Goal: Task Accomplishment & Management: Manage account settings

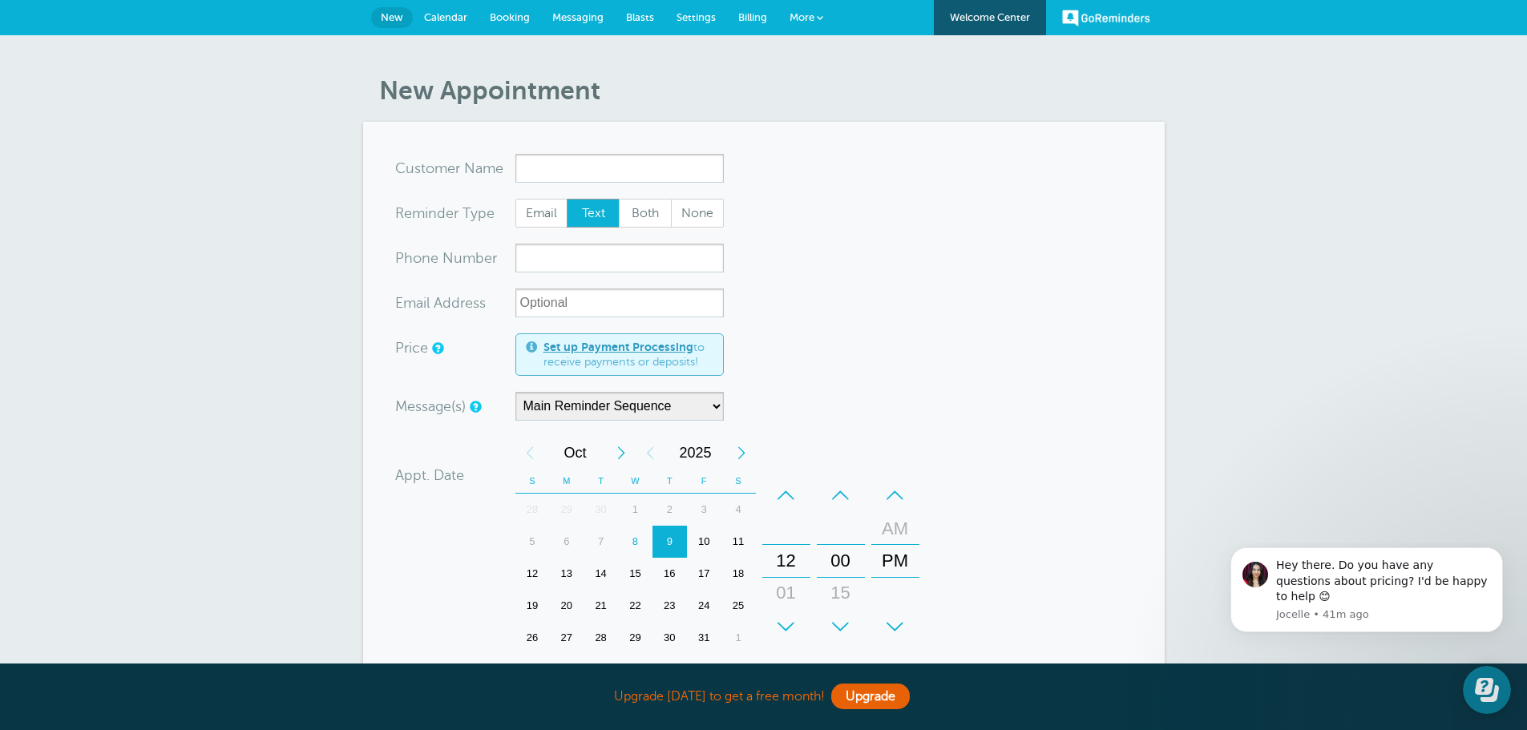
click at [813, 10] on link "More" at bounding box center [806, 18] width 56 height 36
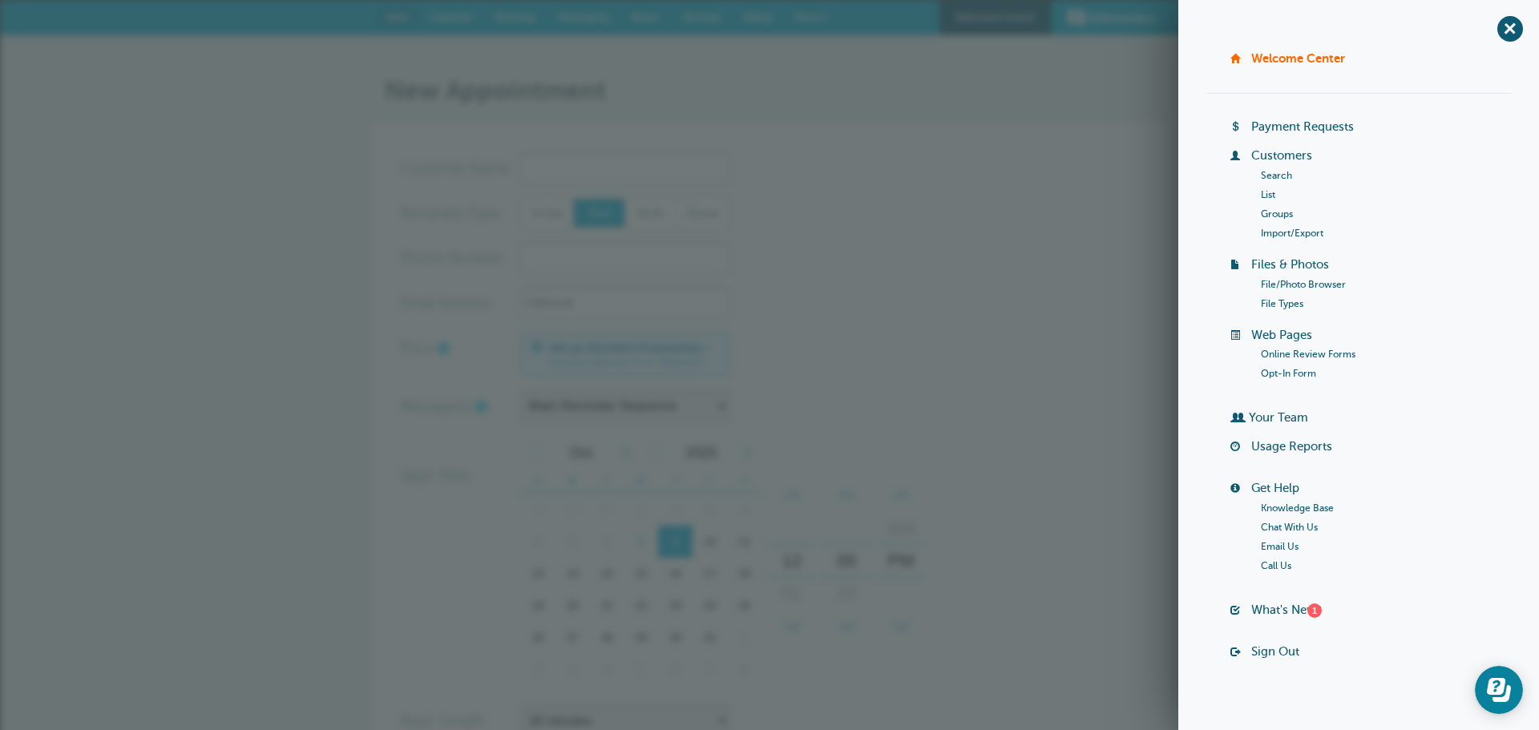
click at [272, 251] on div "New Appointment You are creating a new customer. To use an existing customer se…" at bounding box center [769, 539] width 1539 height 1008
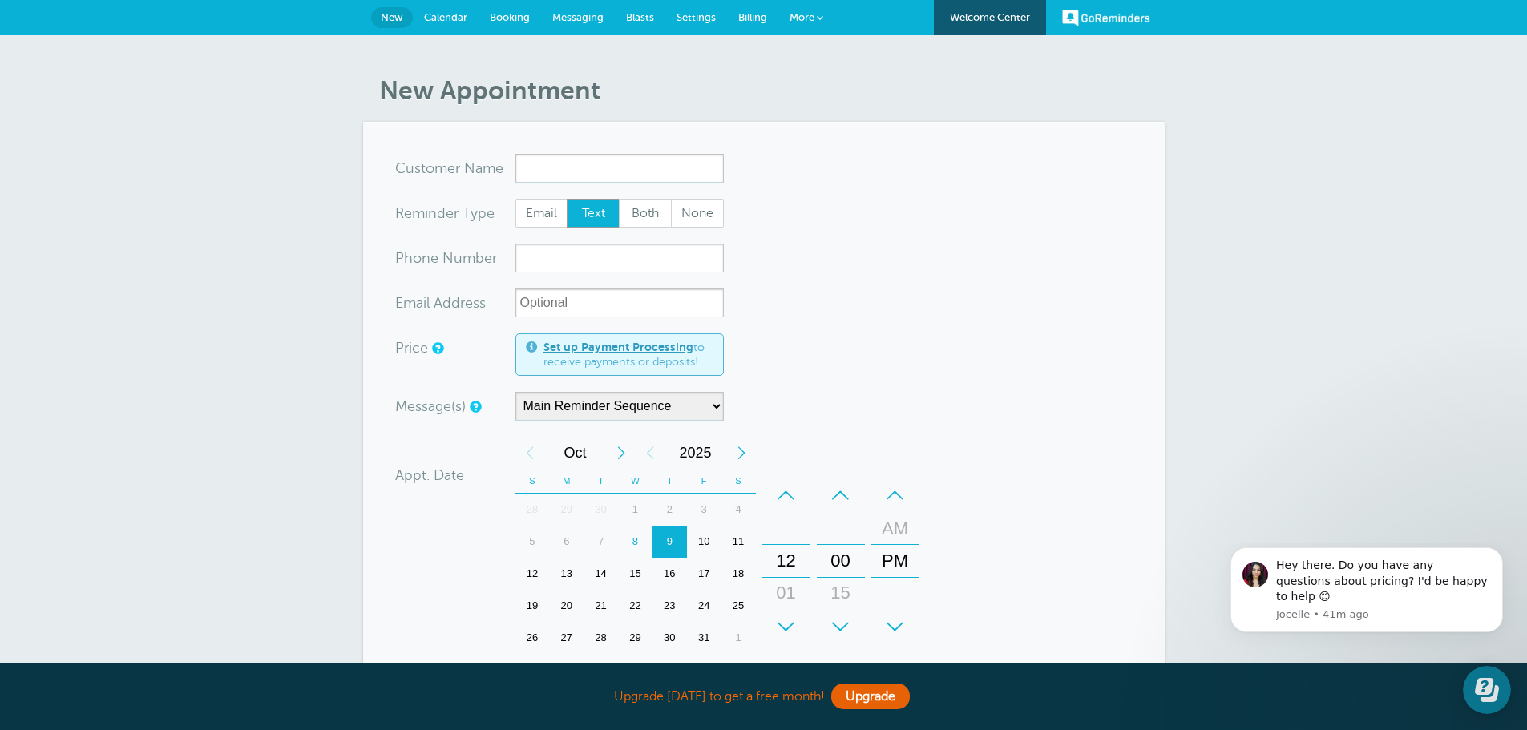
click at [794, 7] on link "More" at bounding box center [806, 18] width 56 height 36
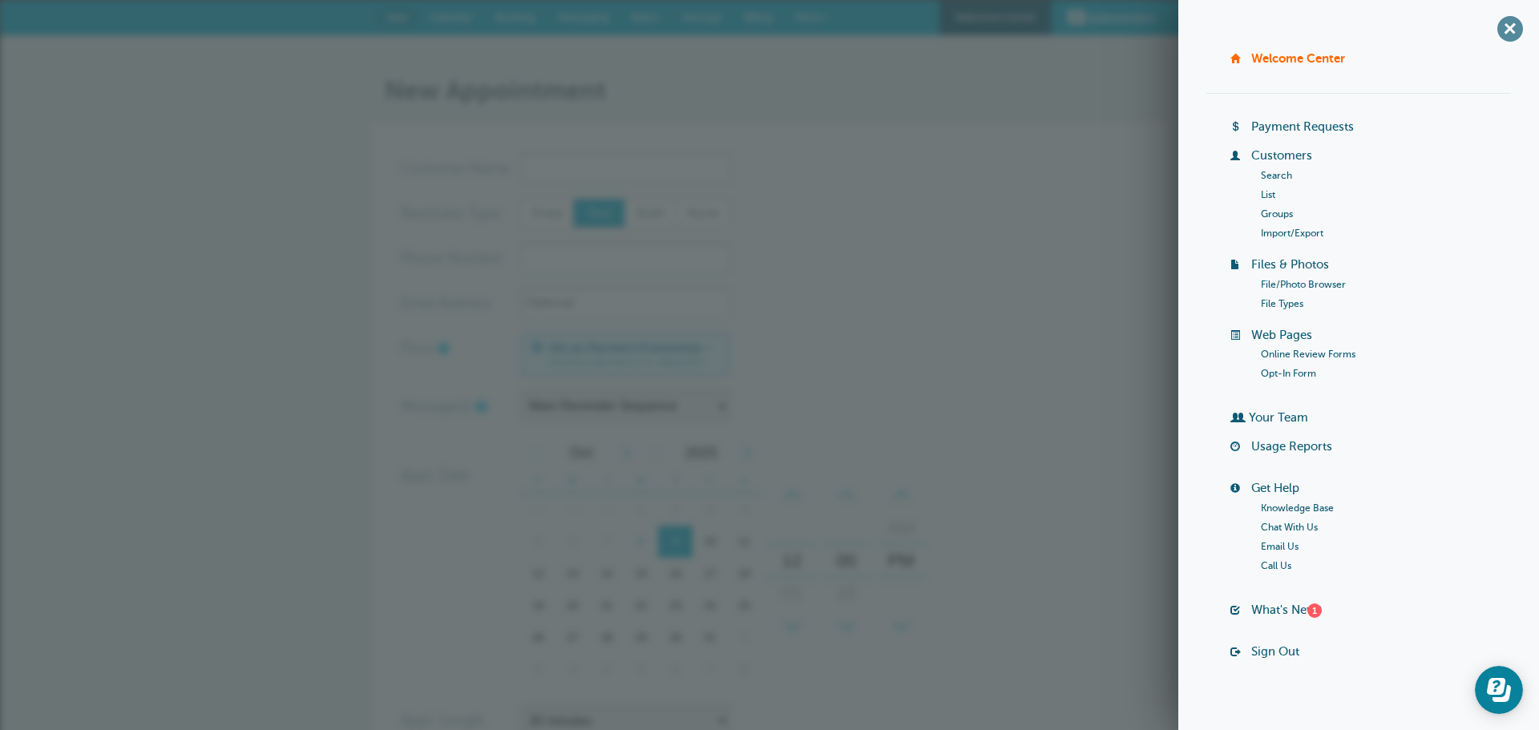
click at [1492, 34] on span "+" at bounding box center [1510, 28] width 36 height 36
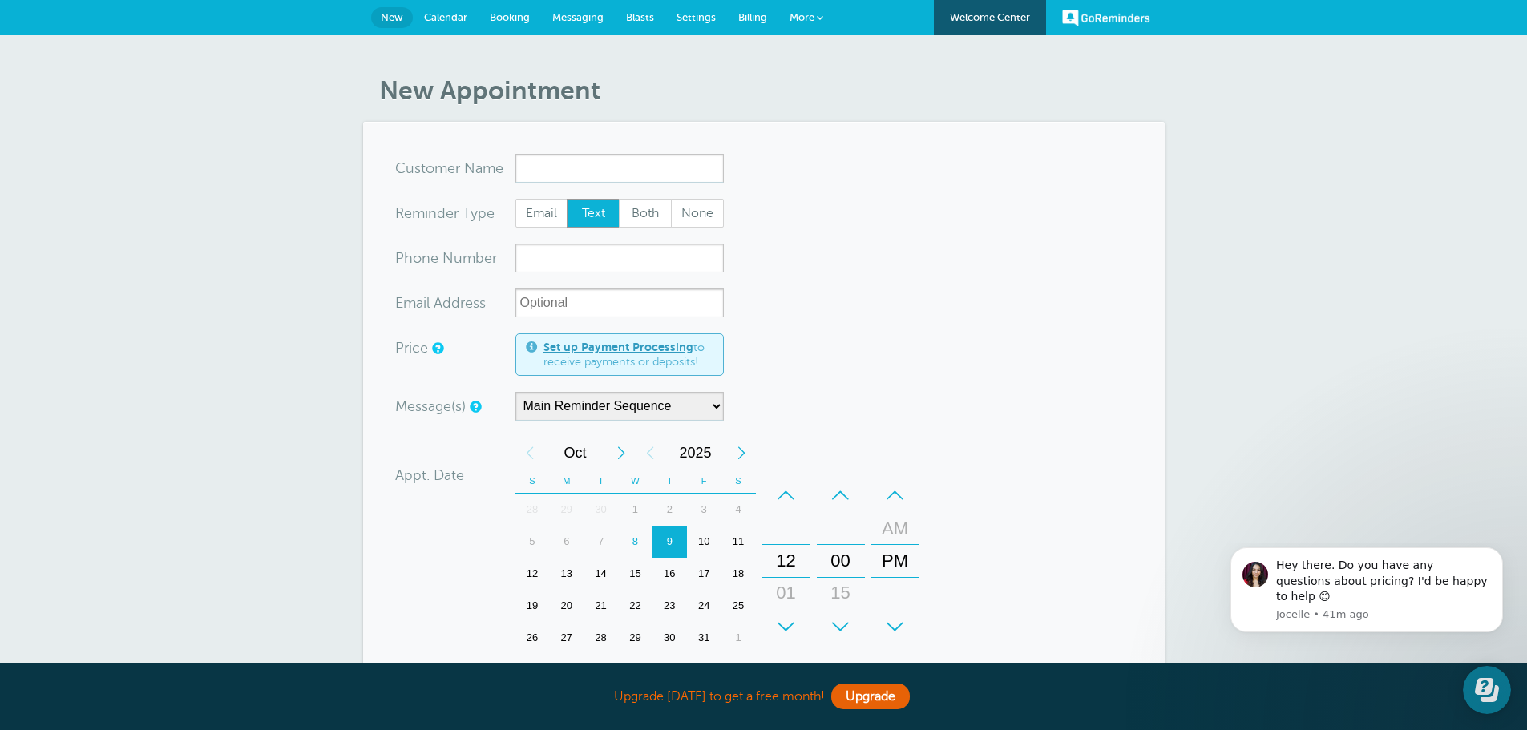
click at [794, 13] on span "More" at bounding box center [802, 17] width 25 height 12
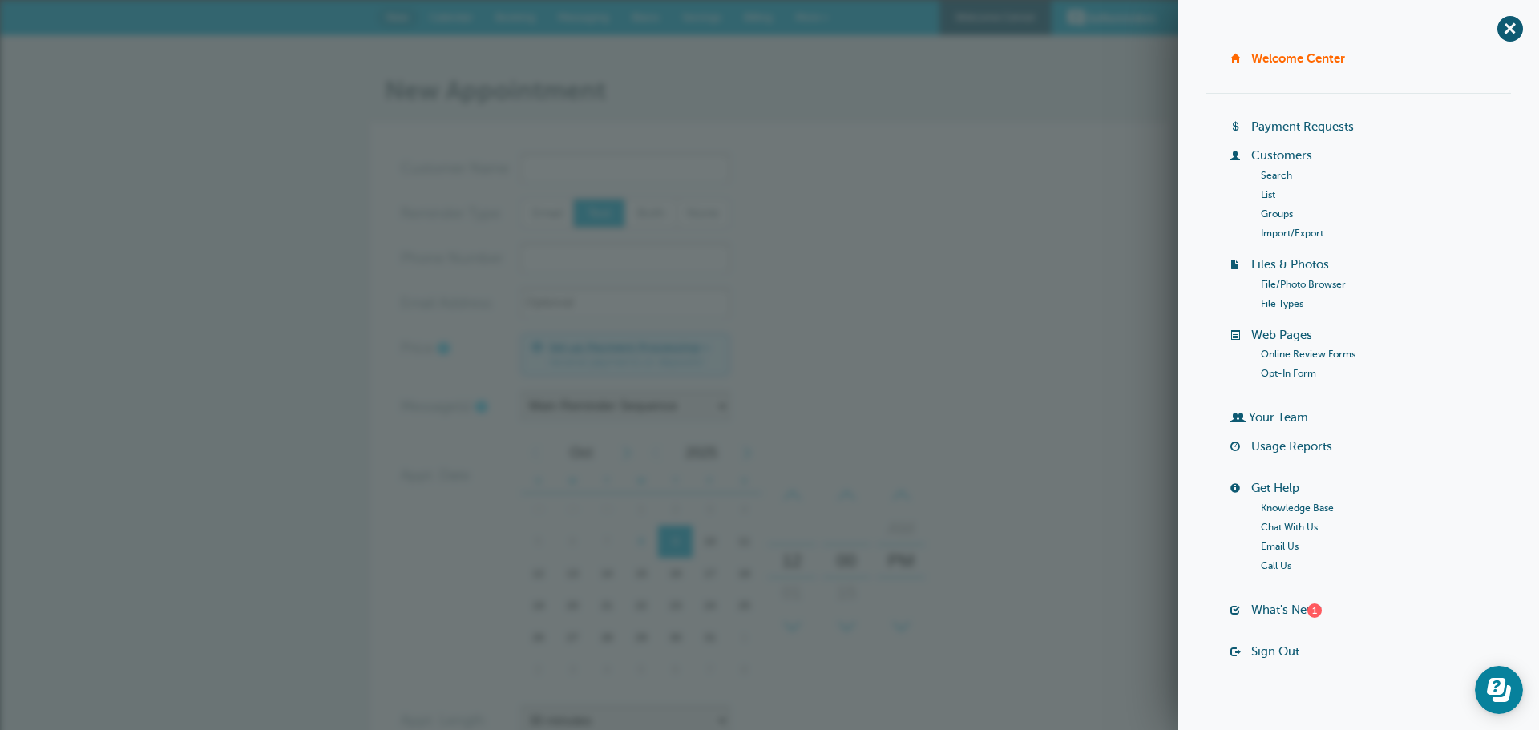
click at [366, 59] on div "New Appointment You are creating a new customer. To use an existing customer se…" at bounding box center [769, 539] width 1539 height 1008
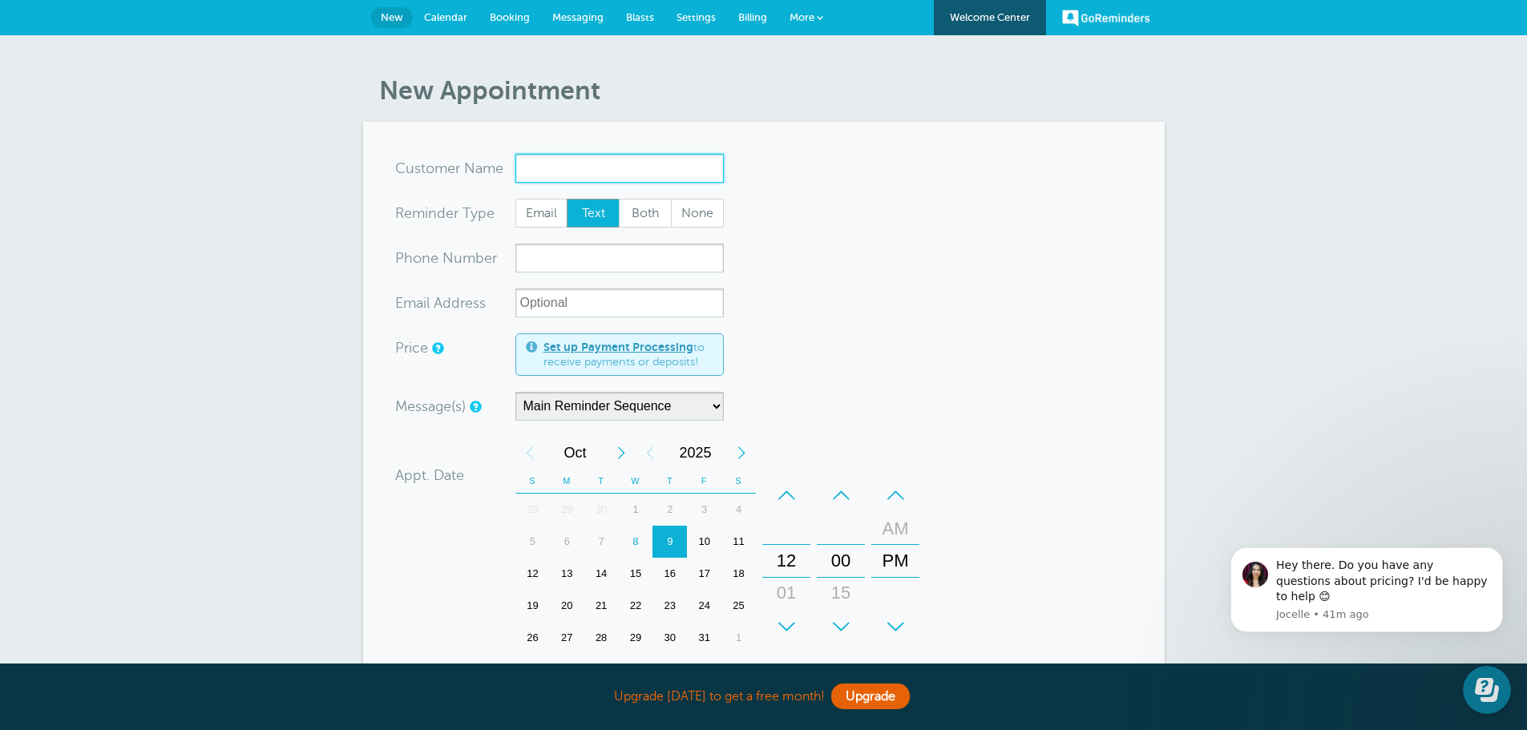
click at [608, 158] on input "x-no-autofill" at bounding box center [619, 168] width 208 height 29
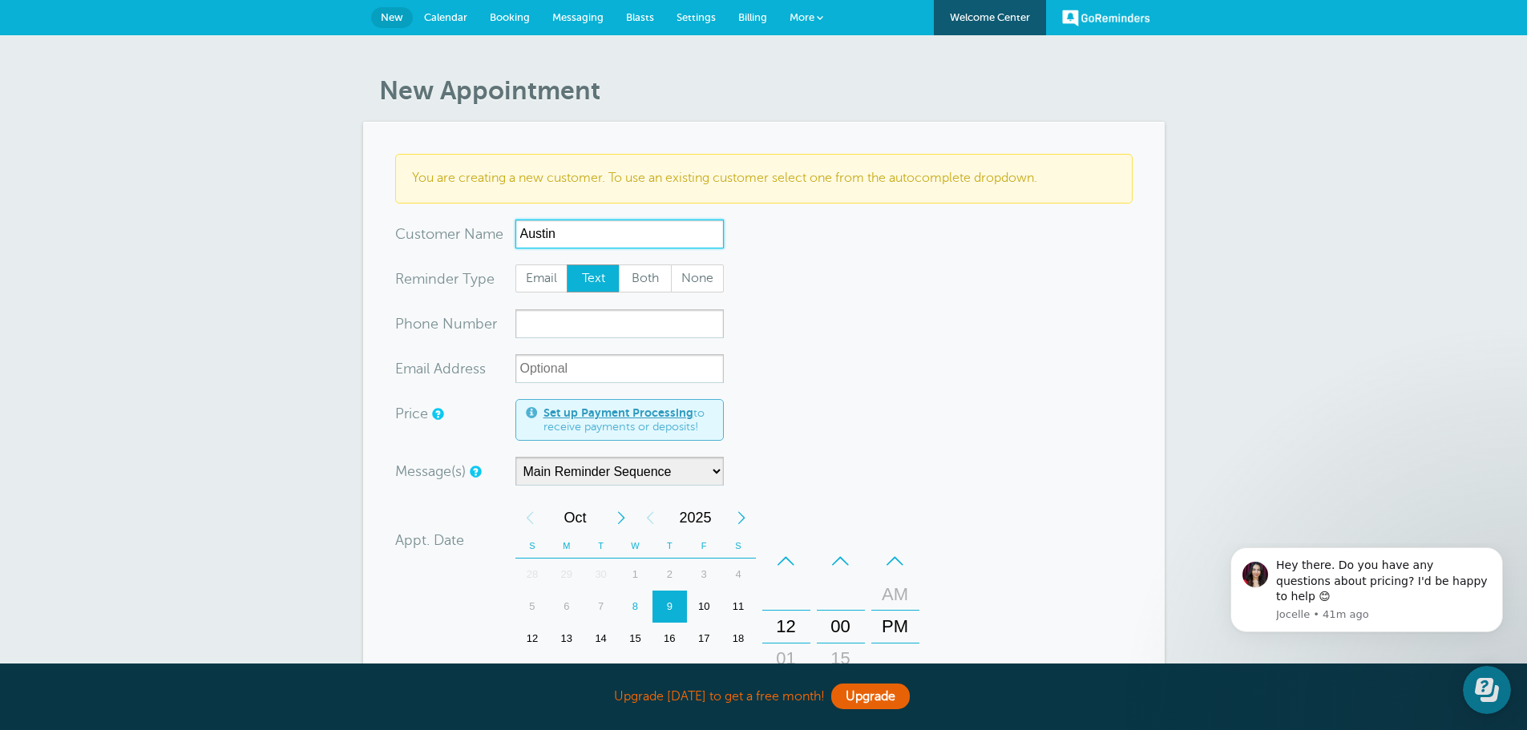
type input "Austin"
click at [627, 316] on input "xxx-no-autofill" at bounding box center [619, 323] width 208 height 29
type input "5414906996"
click at [599, 285] on span "Text" at bounding box center [593, 278] width 51 height 27
click at [567, 265] on input "Text" at bounding box center [566, 264] width 1 height 1
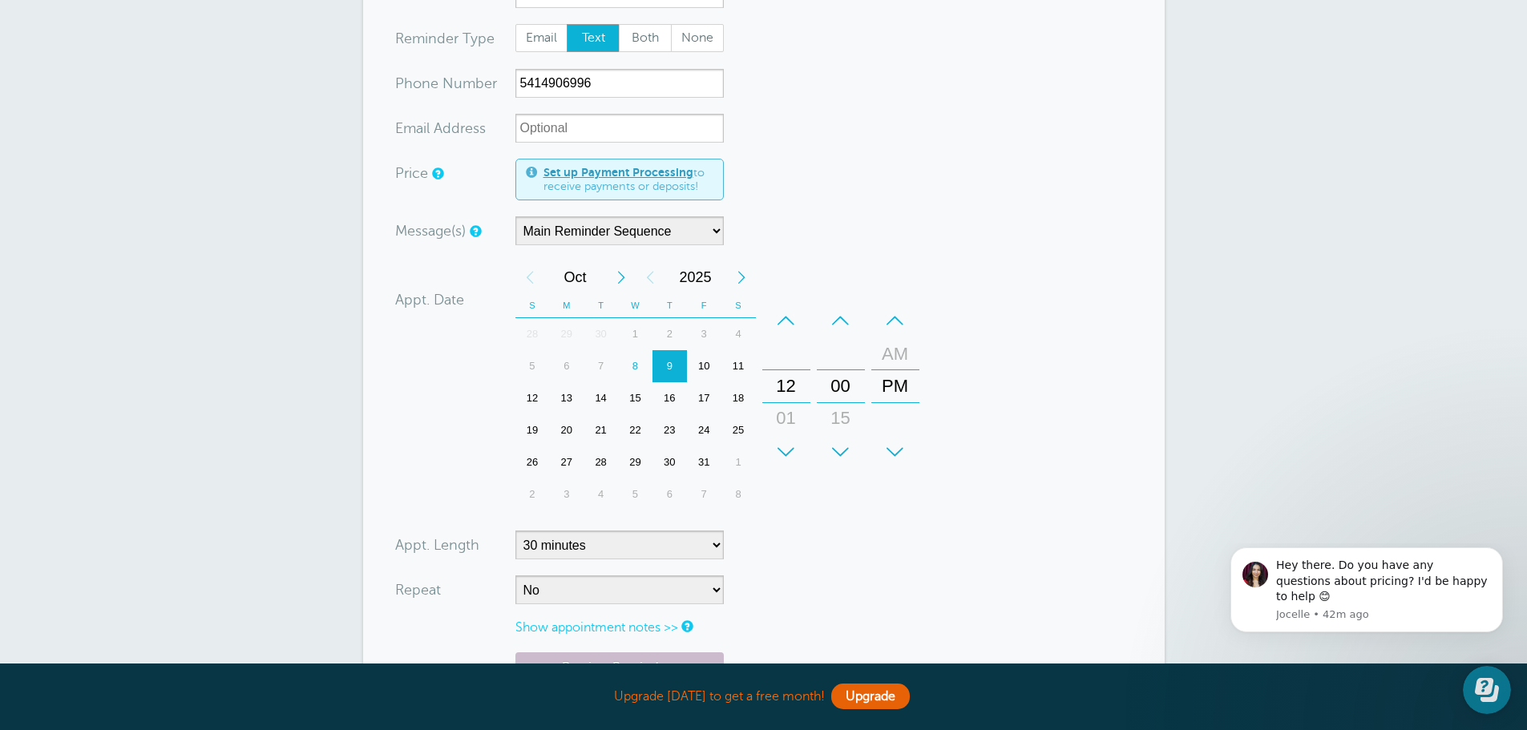
scroll to position [321, 0]
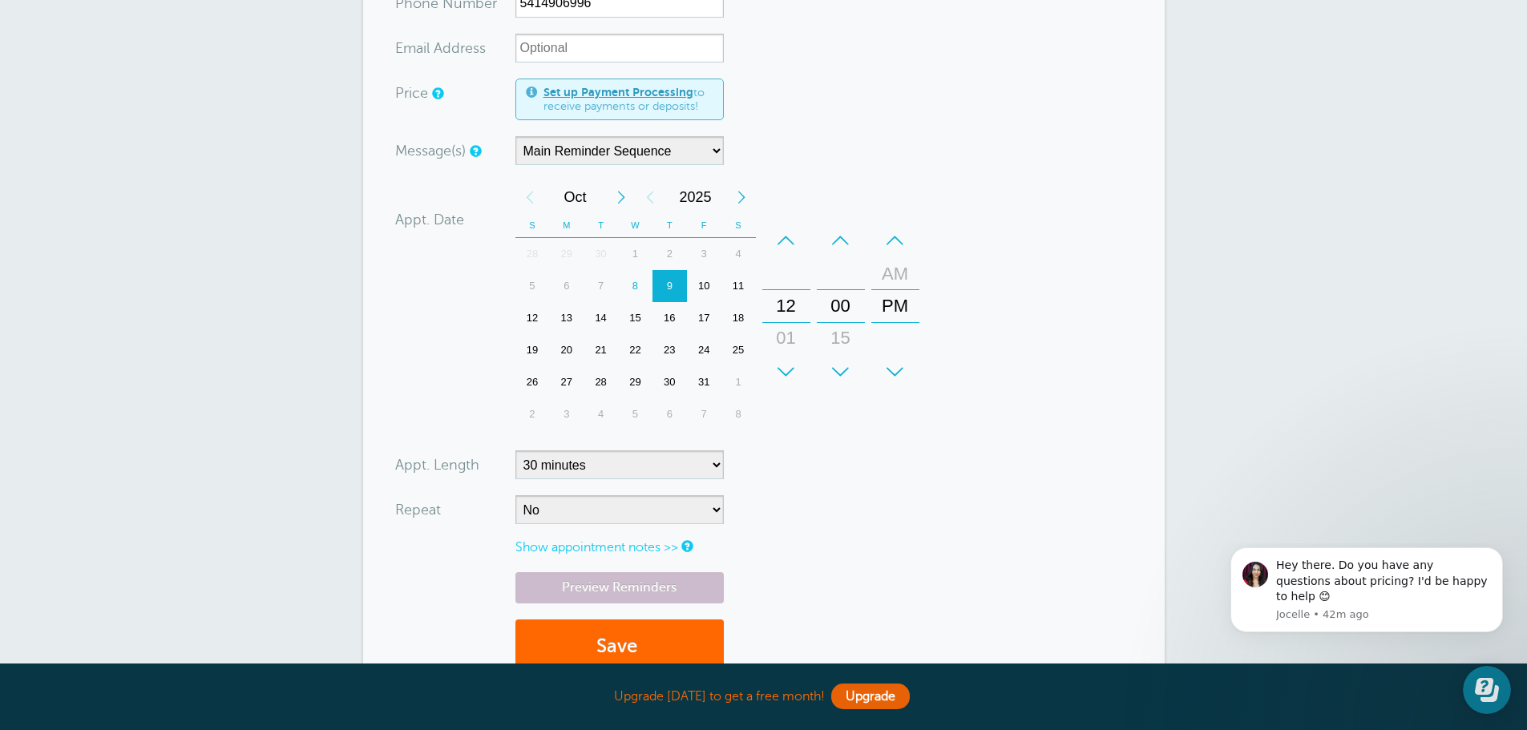
click at [786, 368] on div "+" at bounding box center [786, 372] width 48 height 32
click at [378, 318] on section "You are creating a new customer. To use an existing customer select one from th…" at bounding box center [764, 261] width 802 height 921
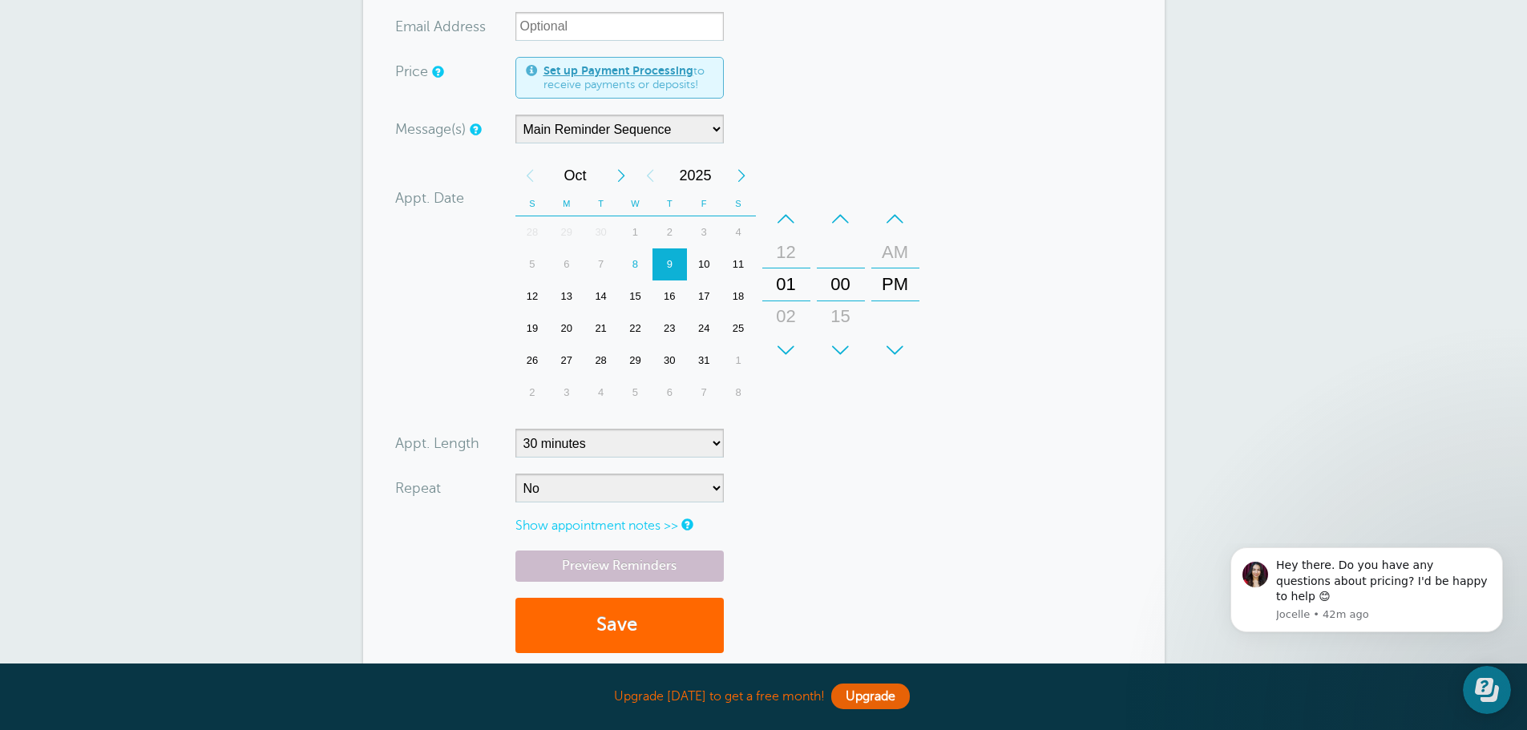
scroll to position [557, 0]
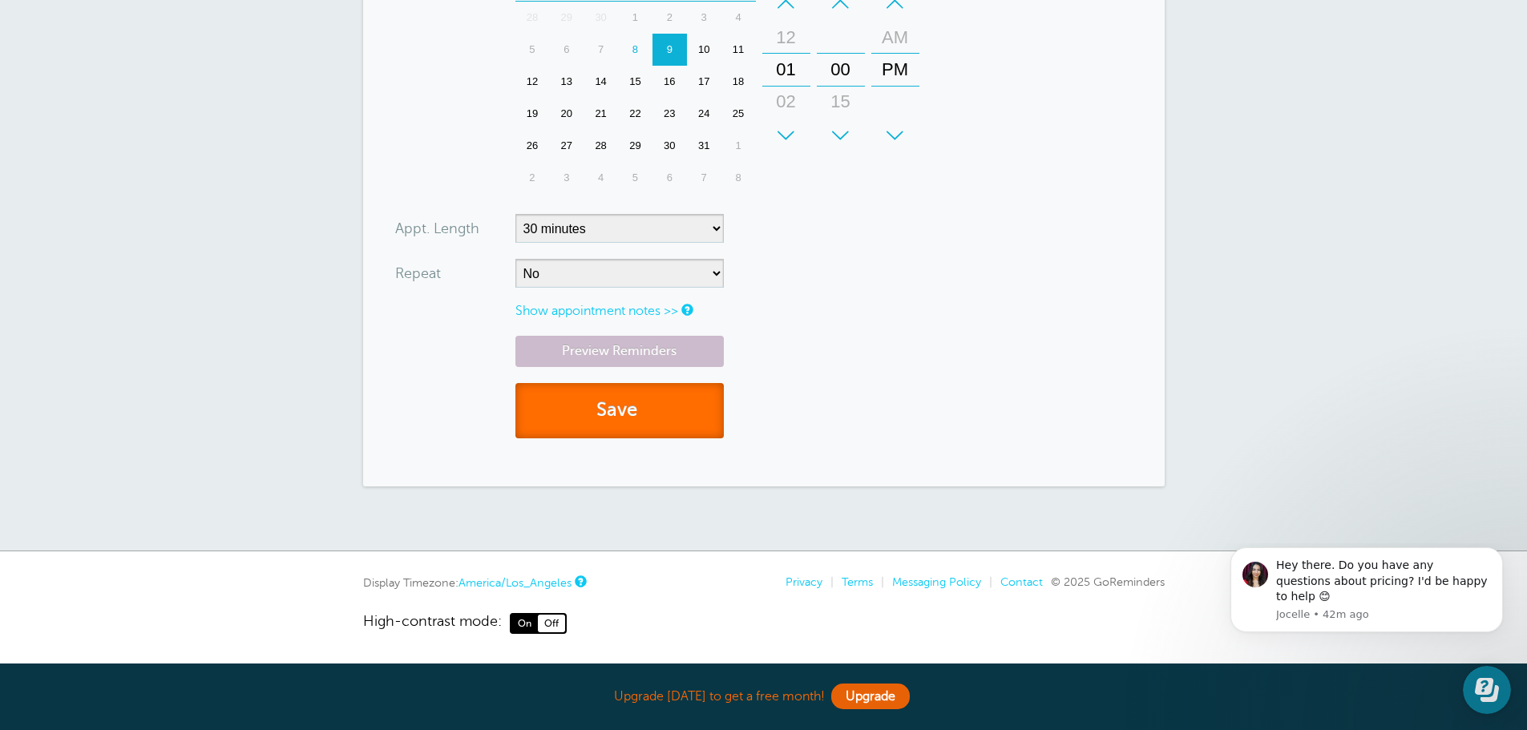
click at [636, 427] on button "Save" at bounding box center [619, 410] width 208 height 55
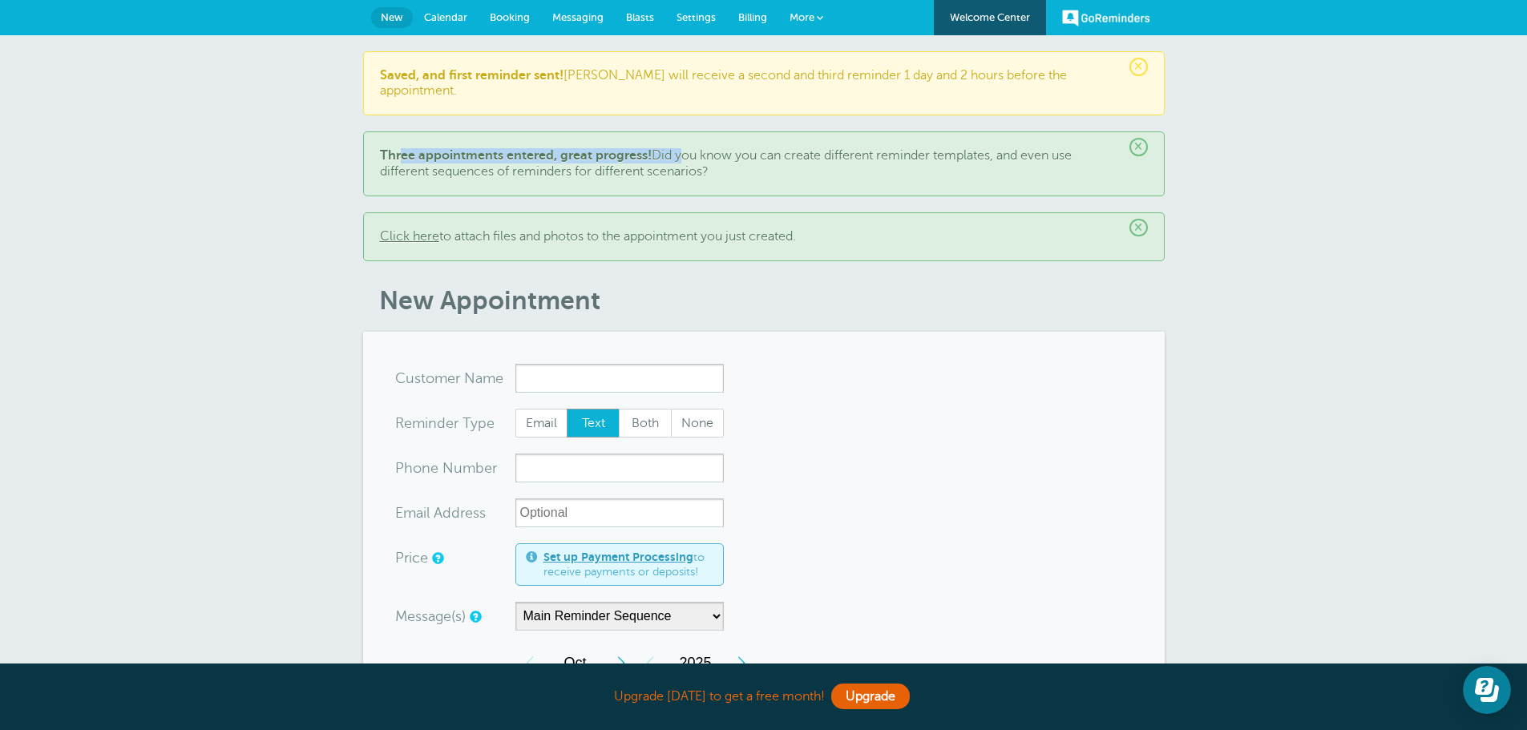
drag, startPoint x: 401, startPoint y: 139, endPoint x: 676, endPoint y: 137, distance: 275.0
click at [676, 148] on p "Three appointments entered, great progress! Did you know you can create differe…" at bounding box center [764, 163] width 768 height 30
click at [719, 148] on p "Three appointments entered, great progress! Did you know you can create differe…" at bounding box center [764, 163] width 768 height 30
click at [807, 15] on span "More" at bounding box center [802, 17] width 25 height 12
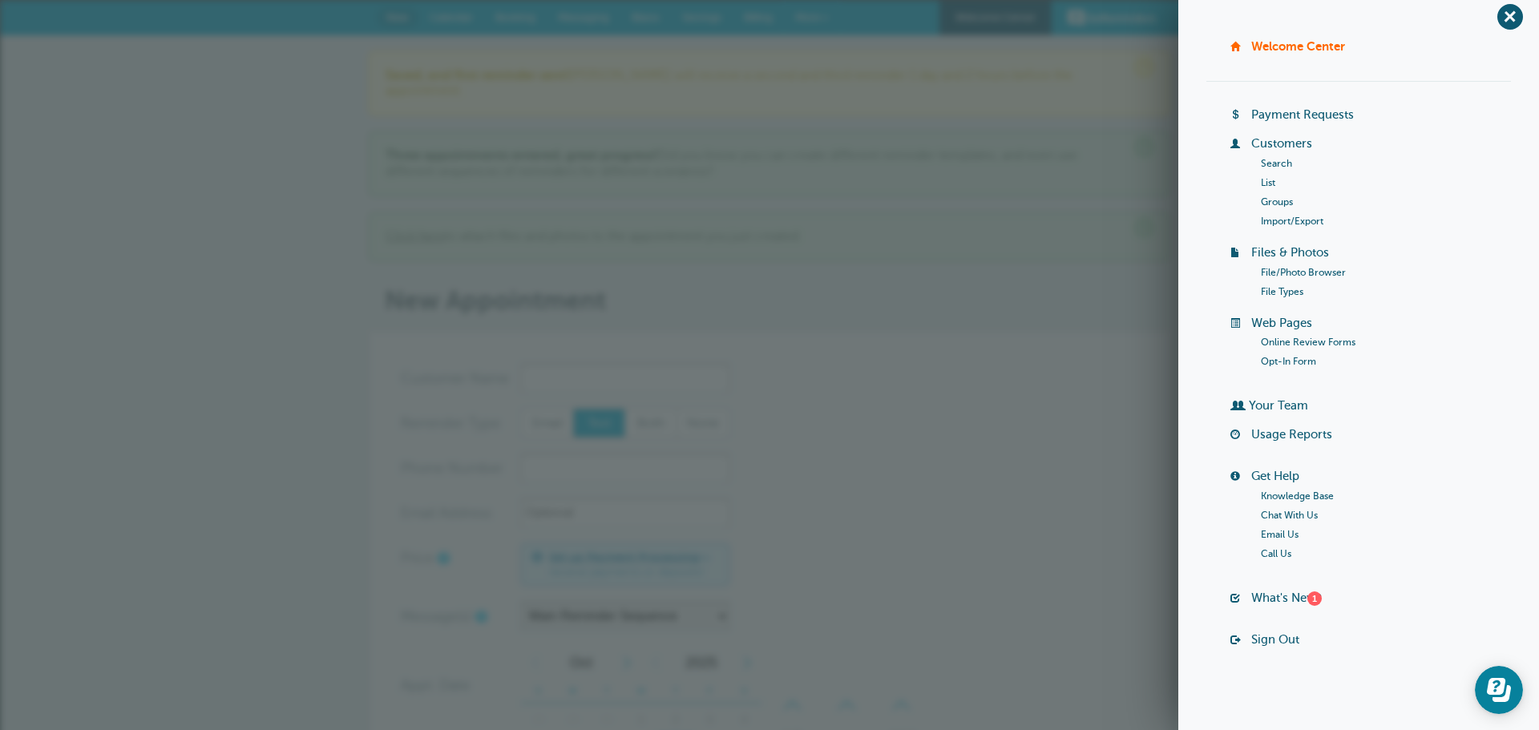
scroll to position [15, 0]
click at [983, 71] on p "Saved, and first reminder sent! Austin will receive a second and third reminder…" at bounding box center [770, 83] width 768 height 30
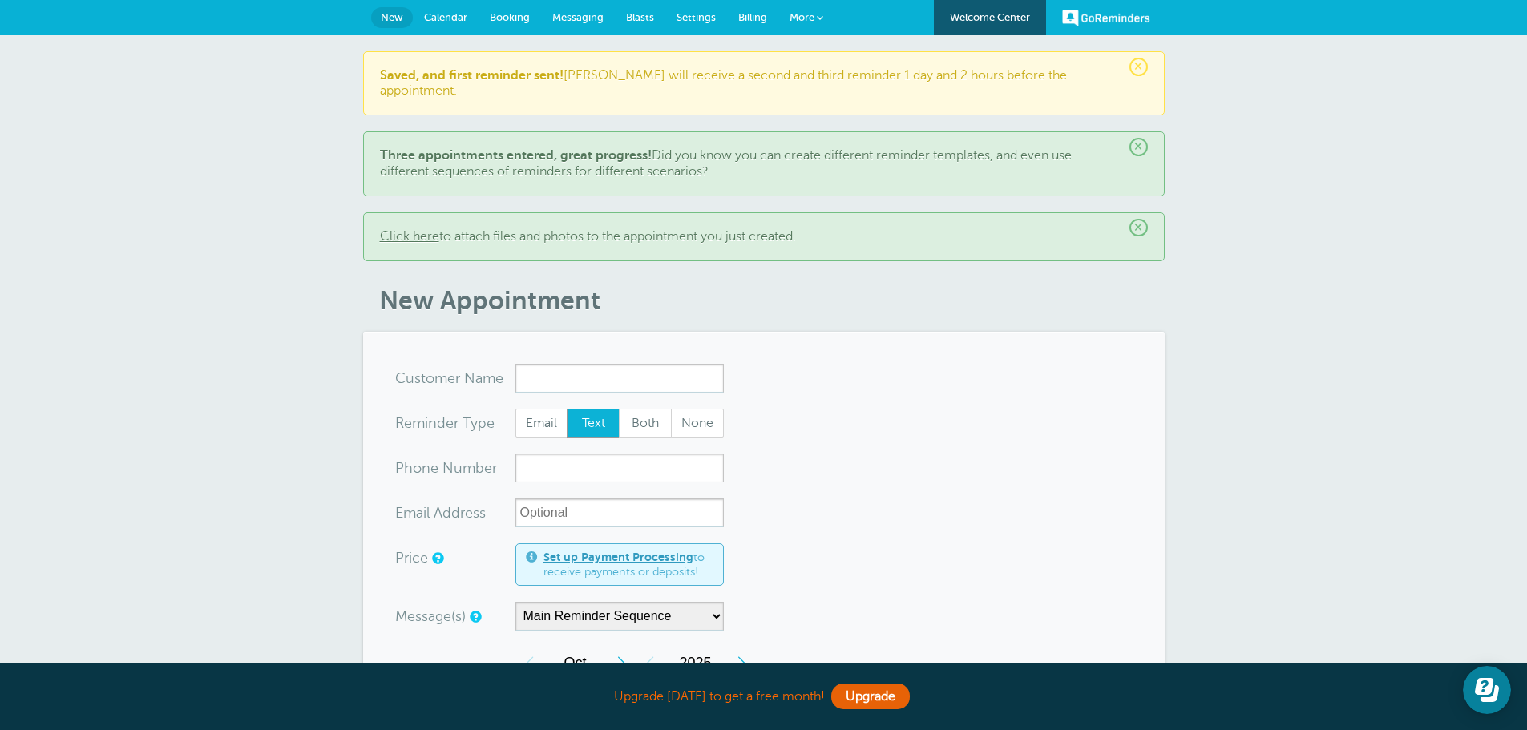
click at [797, 18] on span "More" at bounding box center [802, 17] width 25 height 12
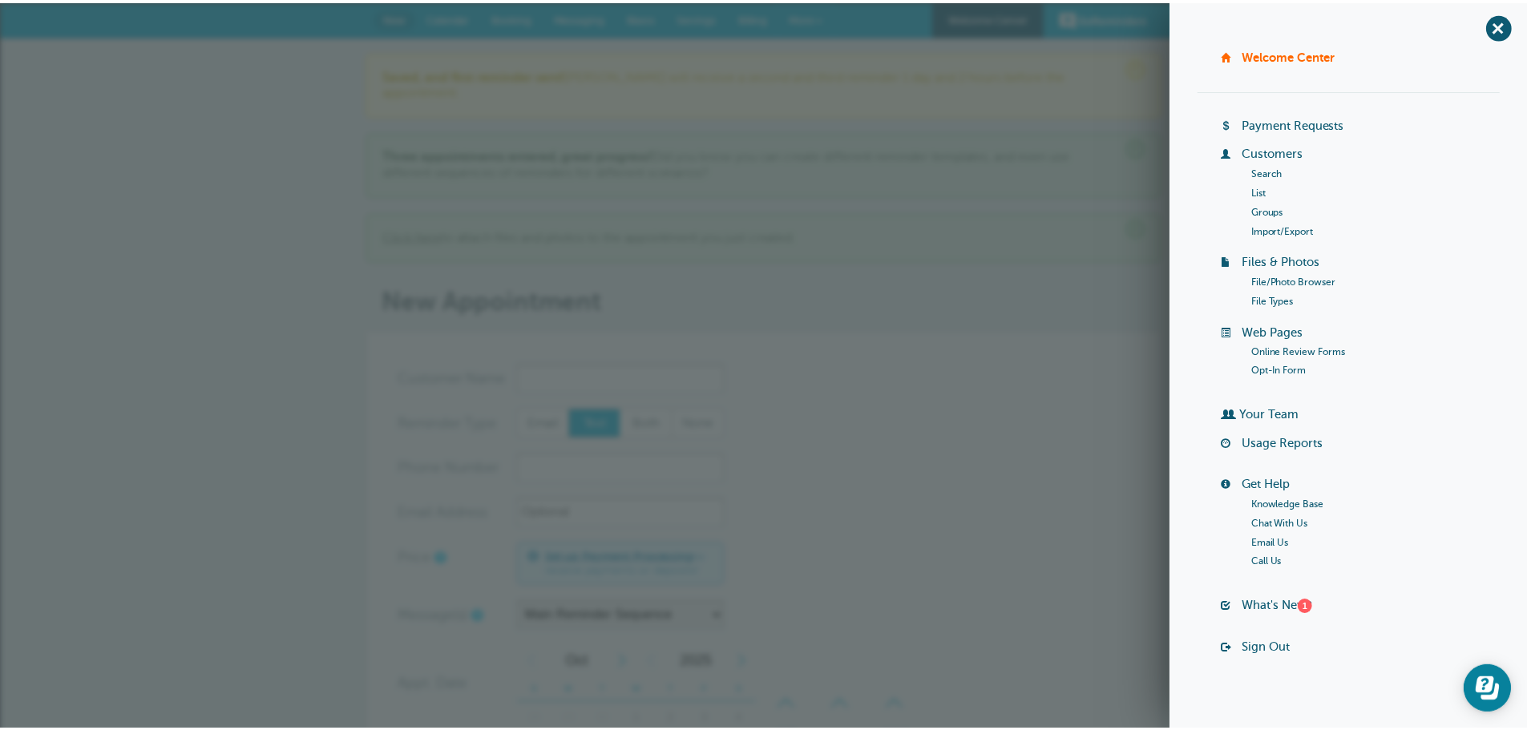
scroll to position [0, 0]
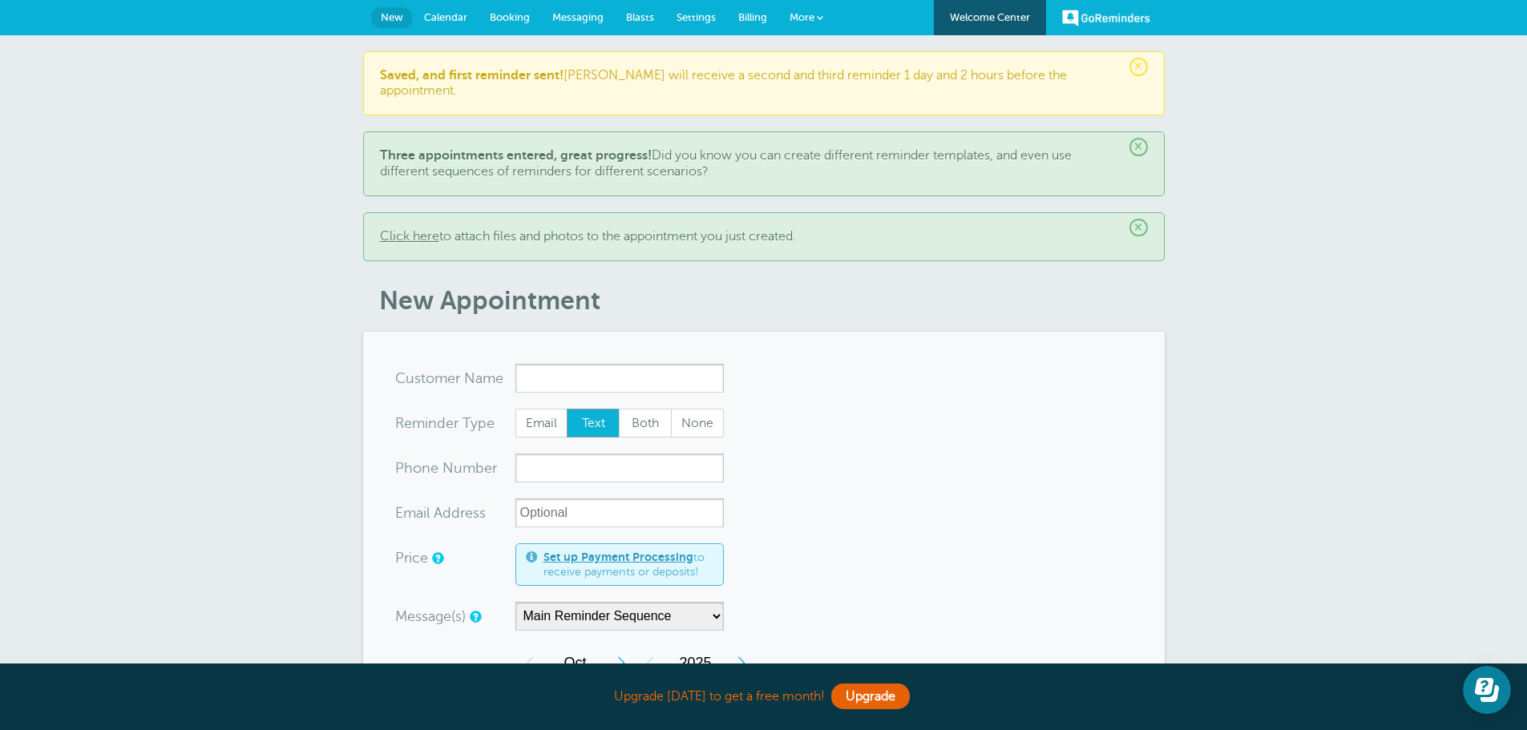
click at [755, 305] on article "× Saved, and first reminder sent! Austin will receive a second and third remind…" at bounding box center [764, 619] width 802 height 1137
click at [697, 18] on span "Settings" at bounding box center [696, 17] width 39 height 12
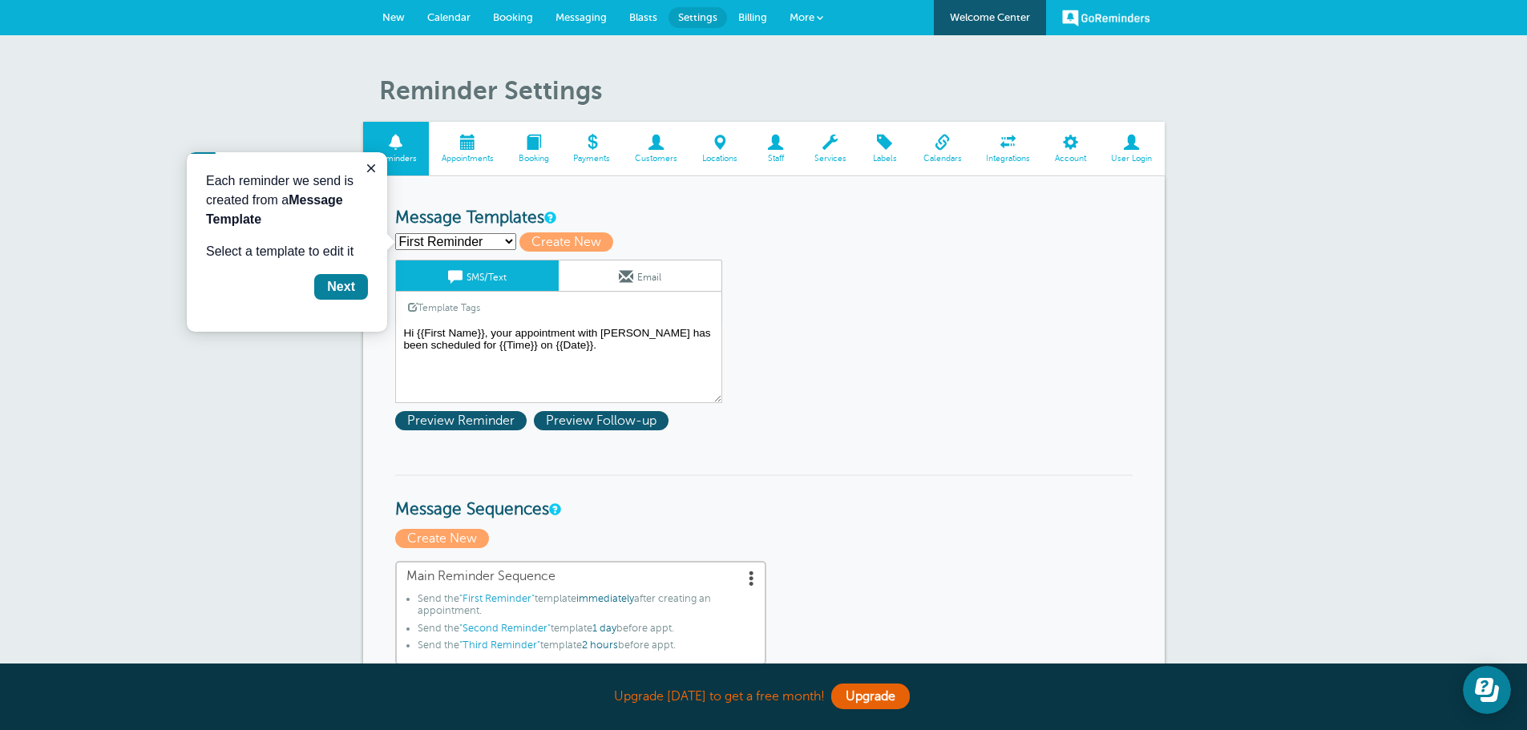
click at [1062, 159] on span "Account" at bounding box center [1071, 159] width 40 height 10
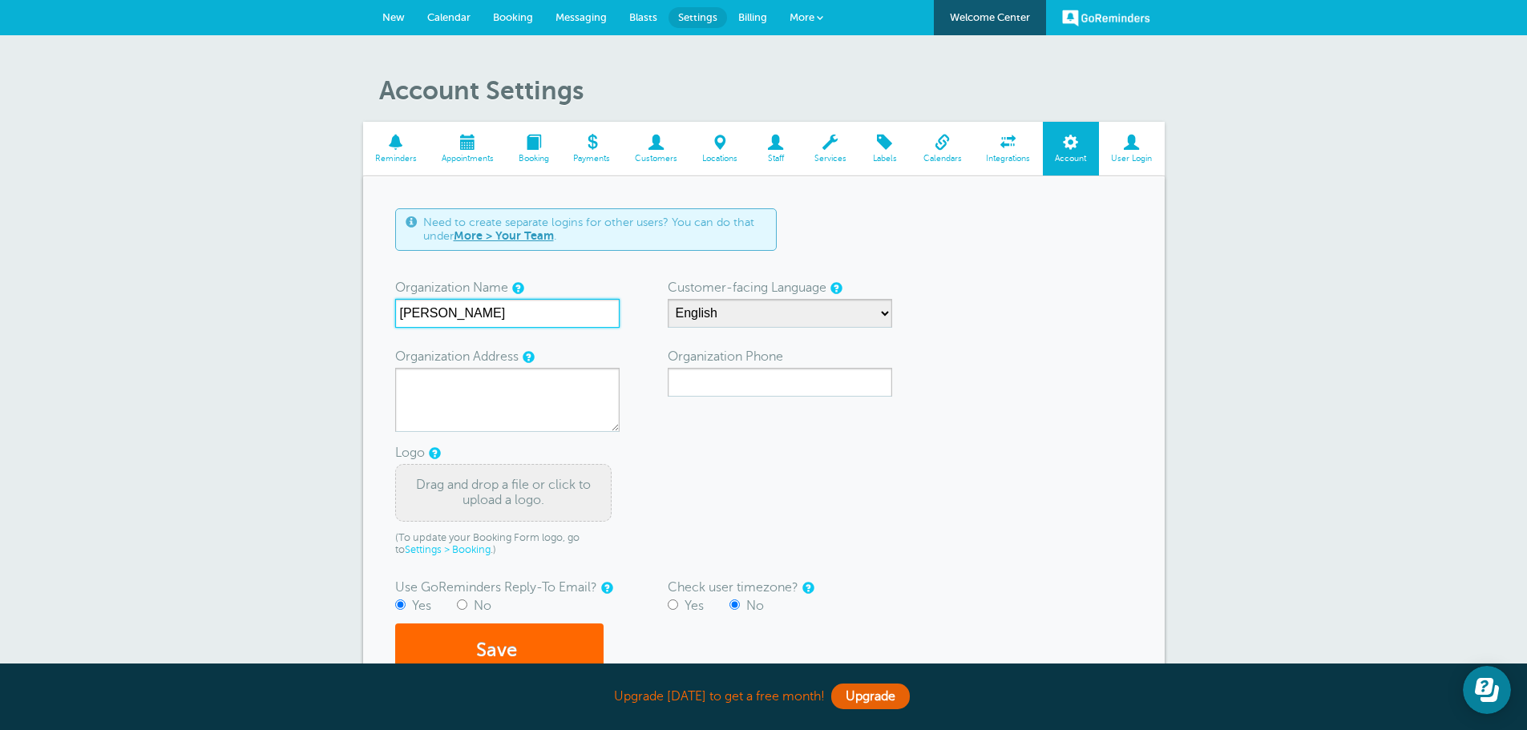
click at [514, 321] on input "Jaques Sharp" at bounding box center [507, 313] width 224 height 29
click at [766, 305] on select "English Spanish Czech Danish German Estonian Finnish French Korean Lithuanian L…" at bounding box center [780, 313] width 224 height 29
click at [301, 362] on div "Account Settings Reminders Appointments Booking Payments Customers Locations St…" at bounding box center [763, 405] width 1527 height 741
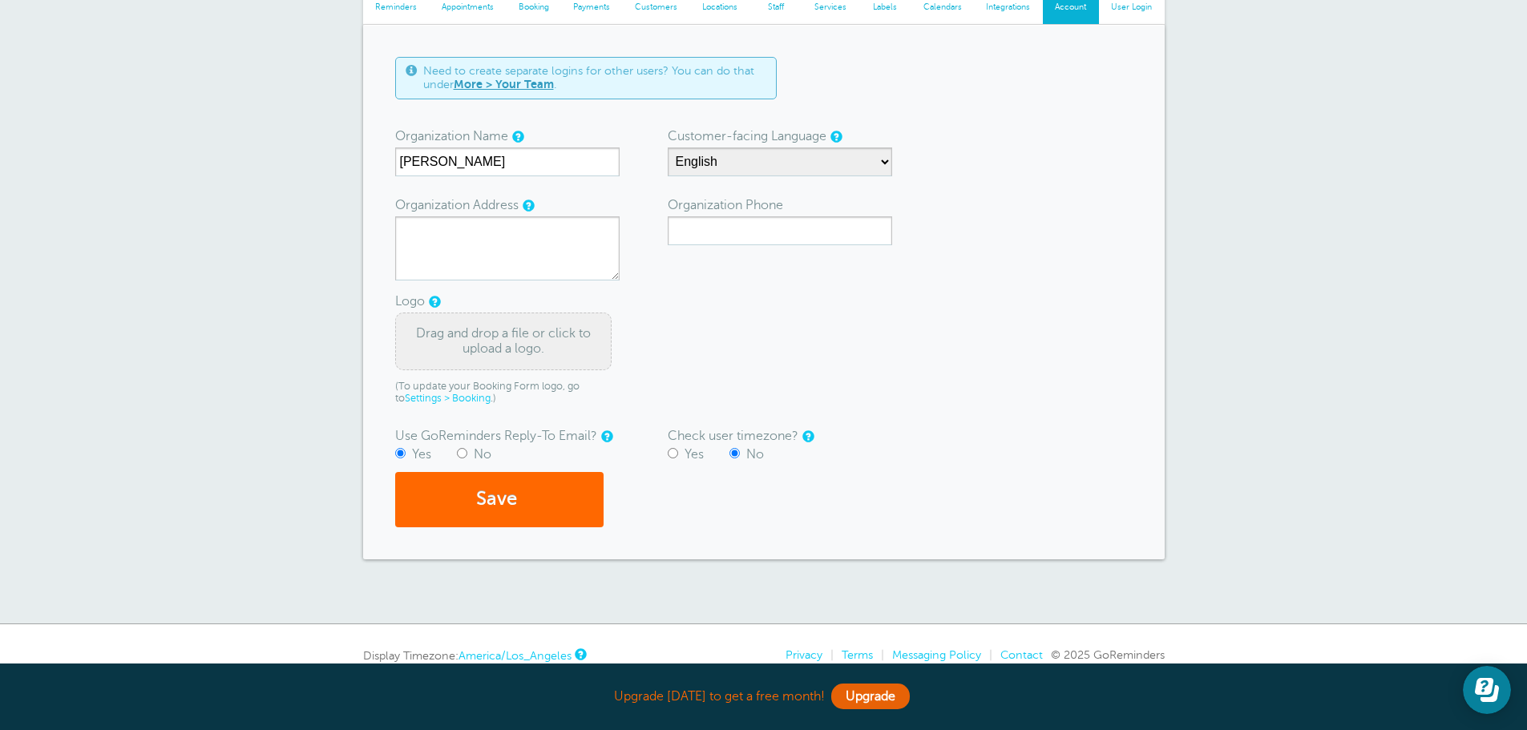
scroll to position [160, 0]
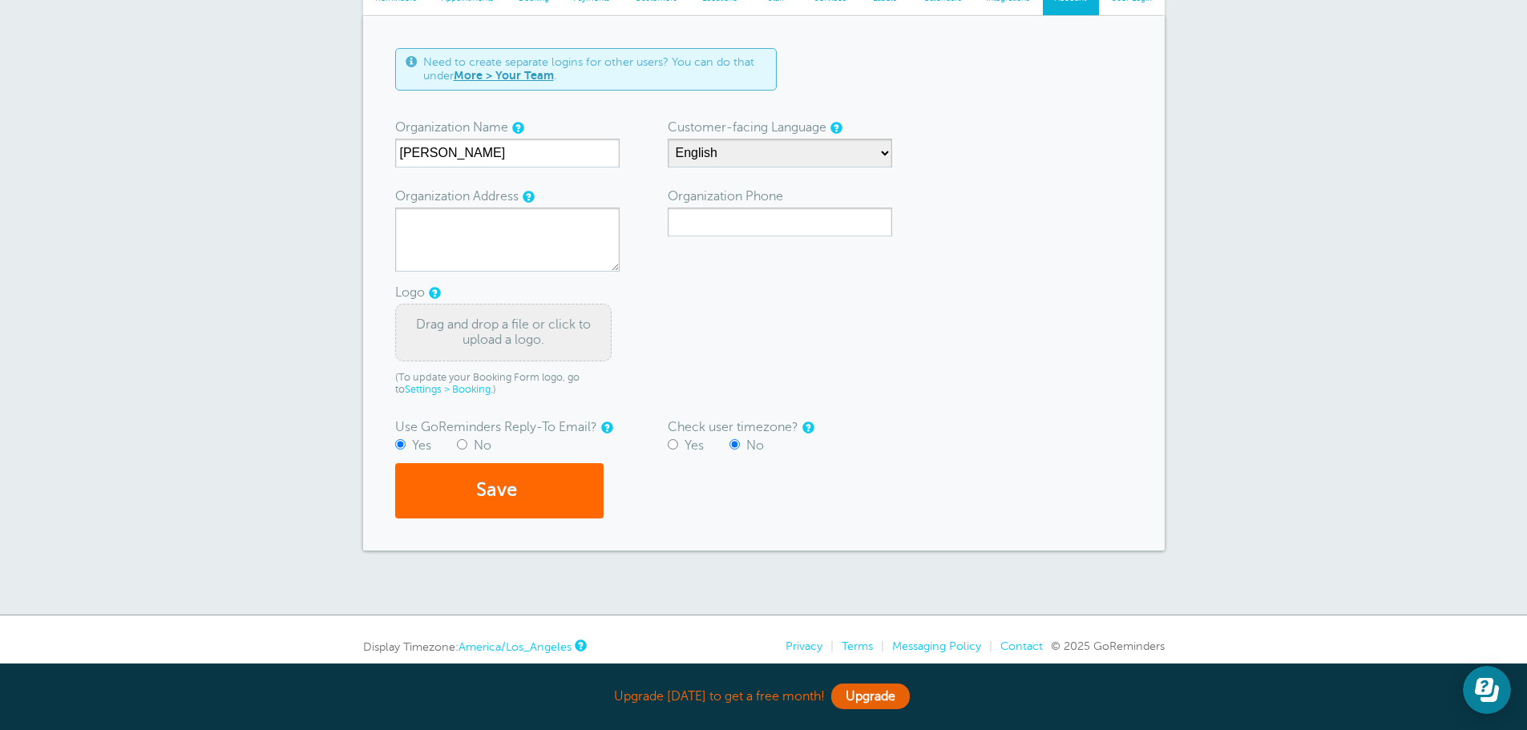
click at [846, 360] on form "Need to create separate logins for other users? You can do that under More > Yo…" at bounding box center [763, 283] width 737 height 471
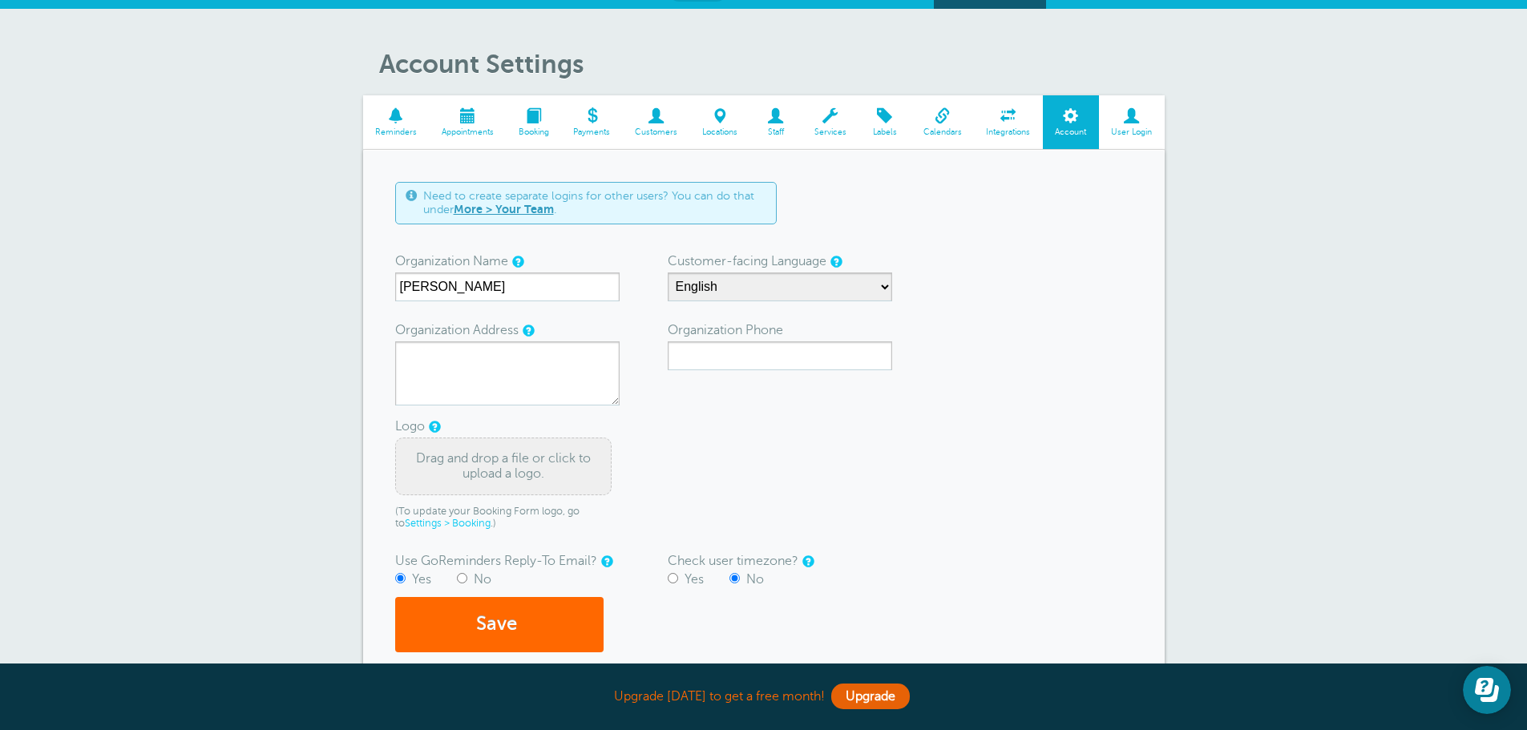
scroll to position [0, 0]
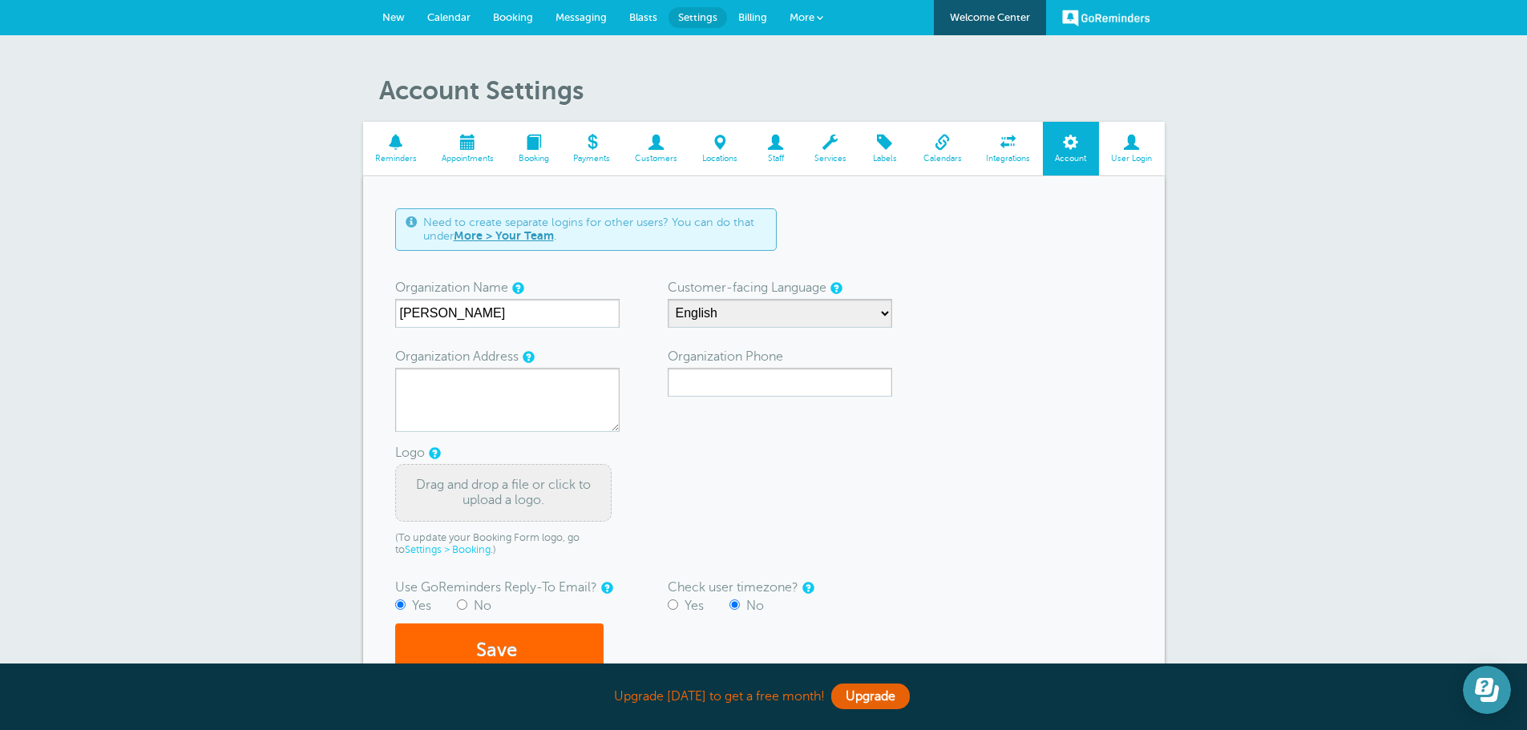
click at [1487, 692] on icon "Open Learn | Contact Us" at bounding box center [1484, 686] width 18 height 17
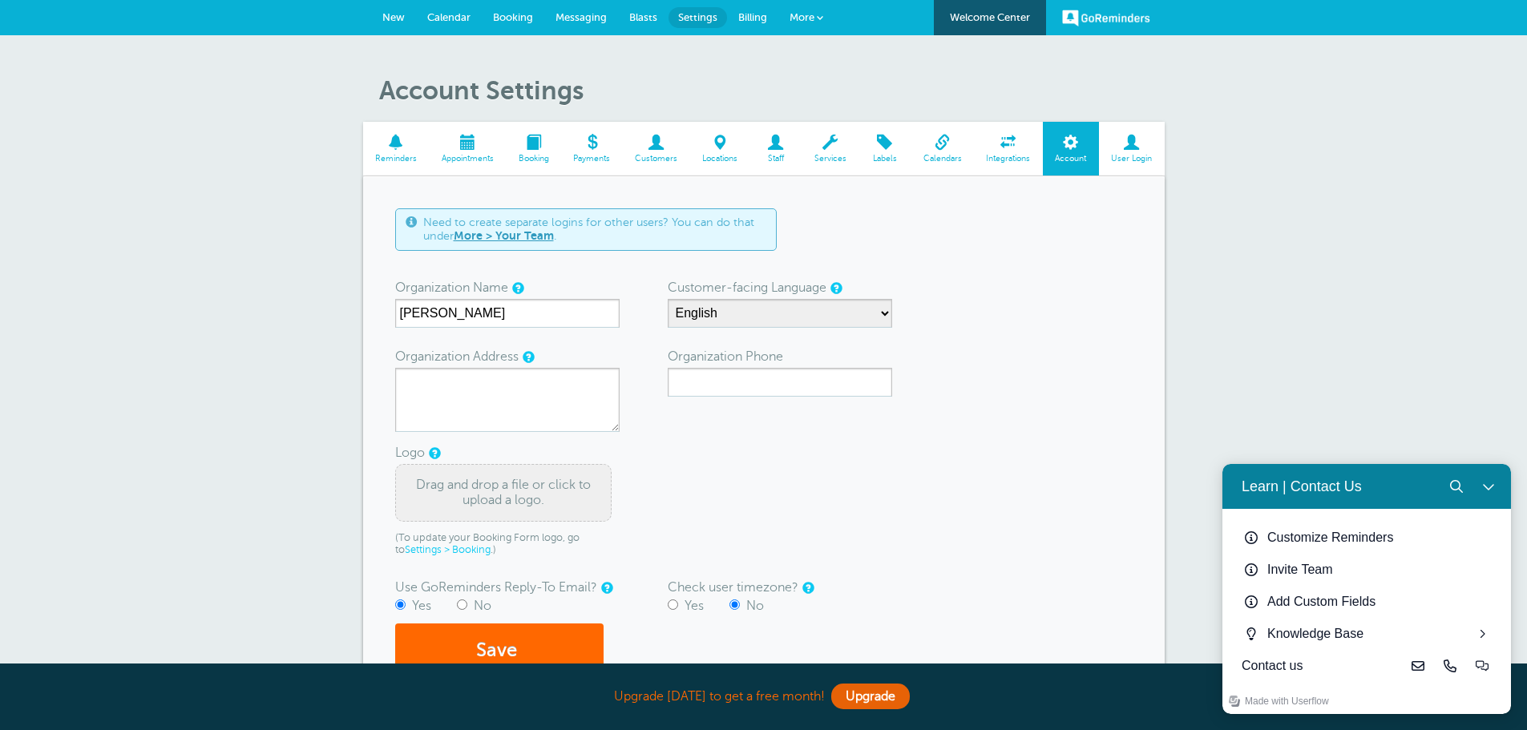
click at [1427, 300] on div "Account Settings Reminders Appointments Booking Payments Customers Locations St…" at bounding box center [763, 405] width 1527 height 741
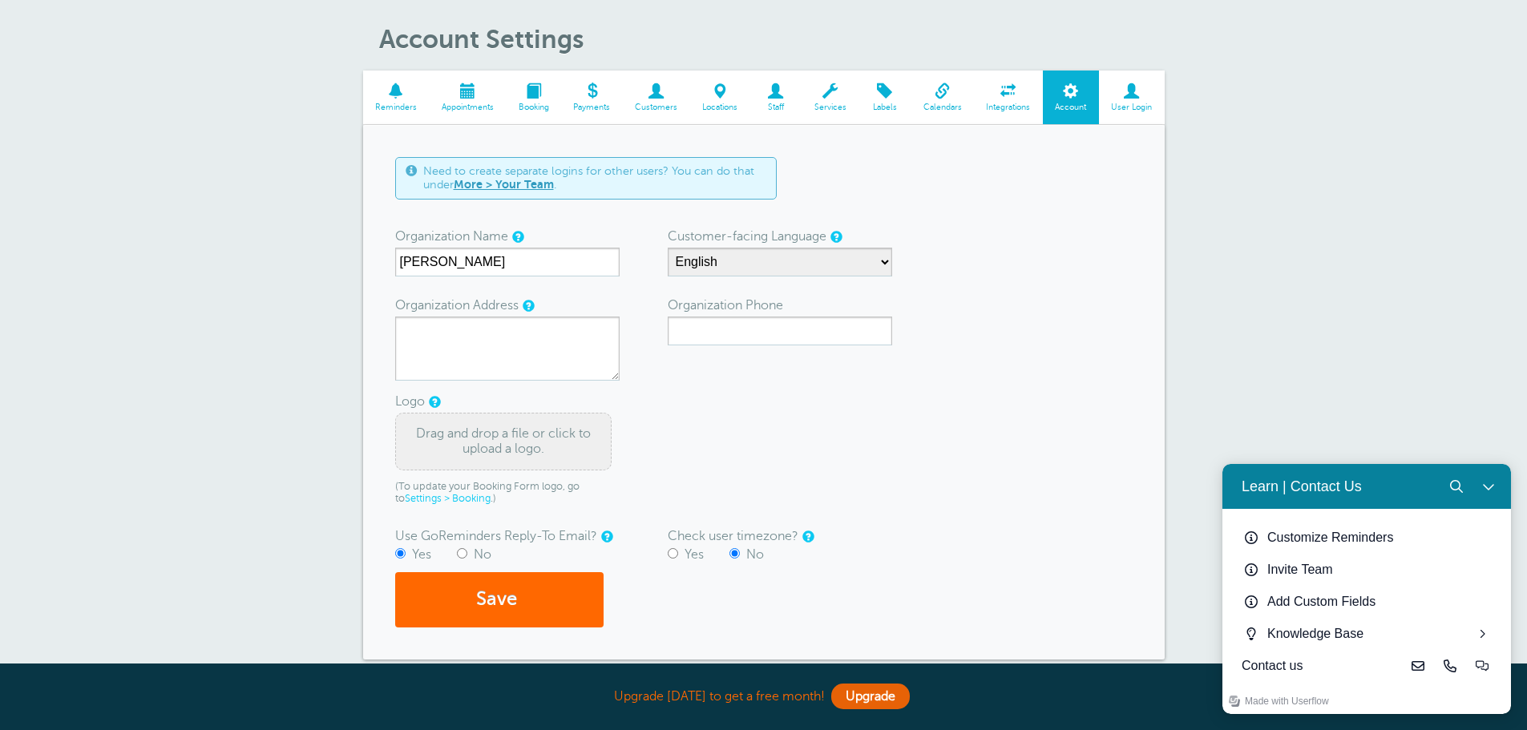
scroll to position [225, 0]
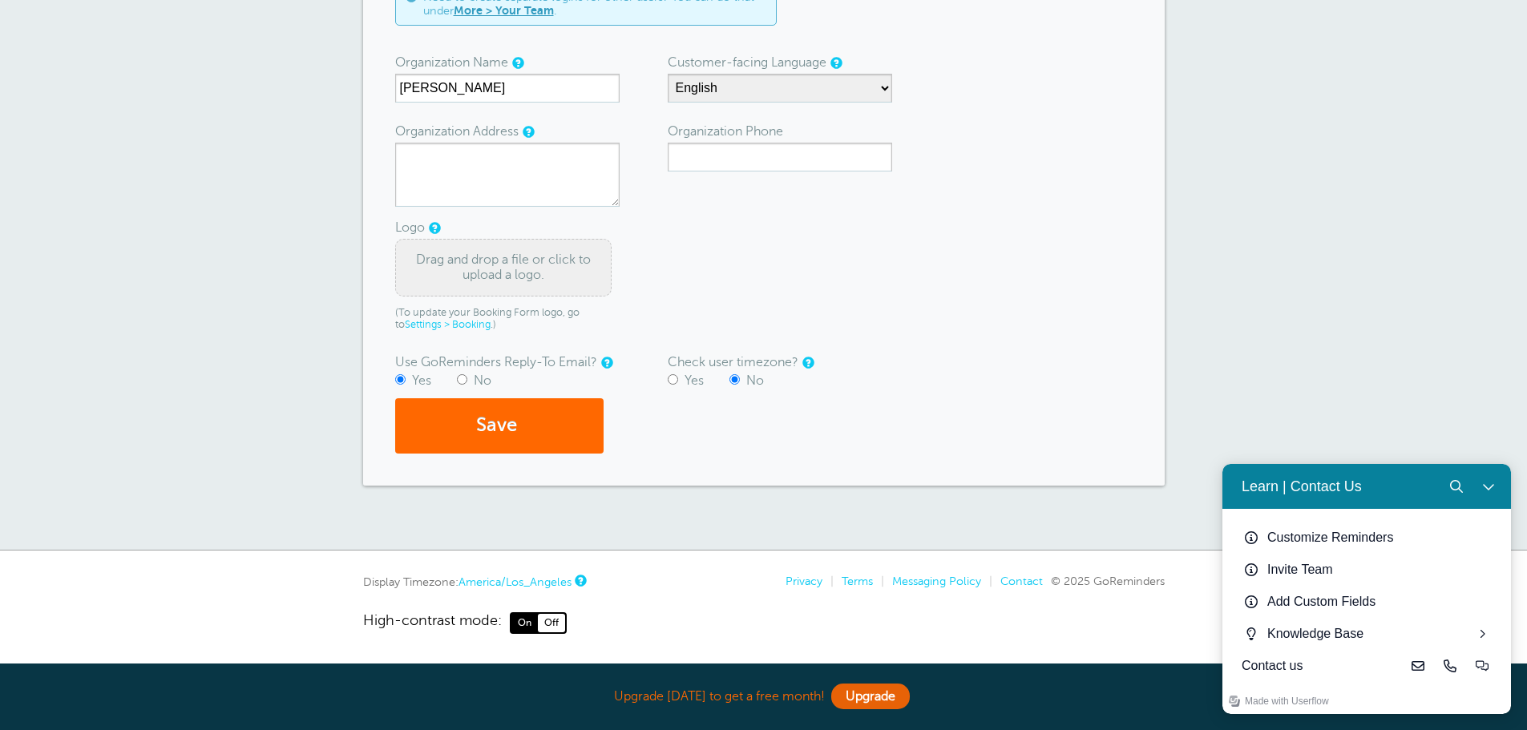
click at [442, 276] on div "Drag and drop a file or click to upload a logo." at bounding box center [503, 268] width 216 height 58
click at [1491, 486] on icon "Close Learn | Contact Us" at bounding box center [1488, 486] width 13 height 13
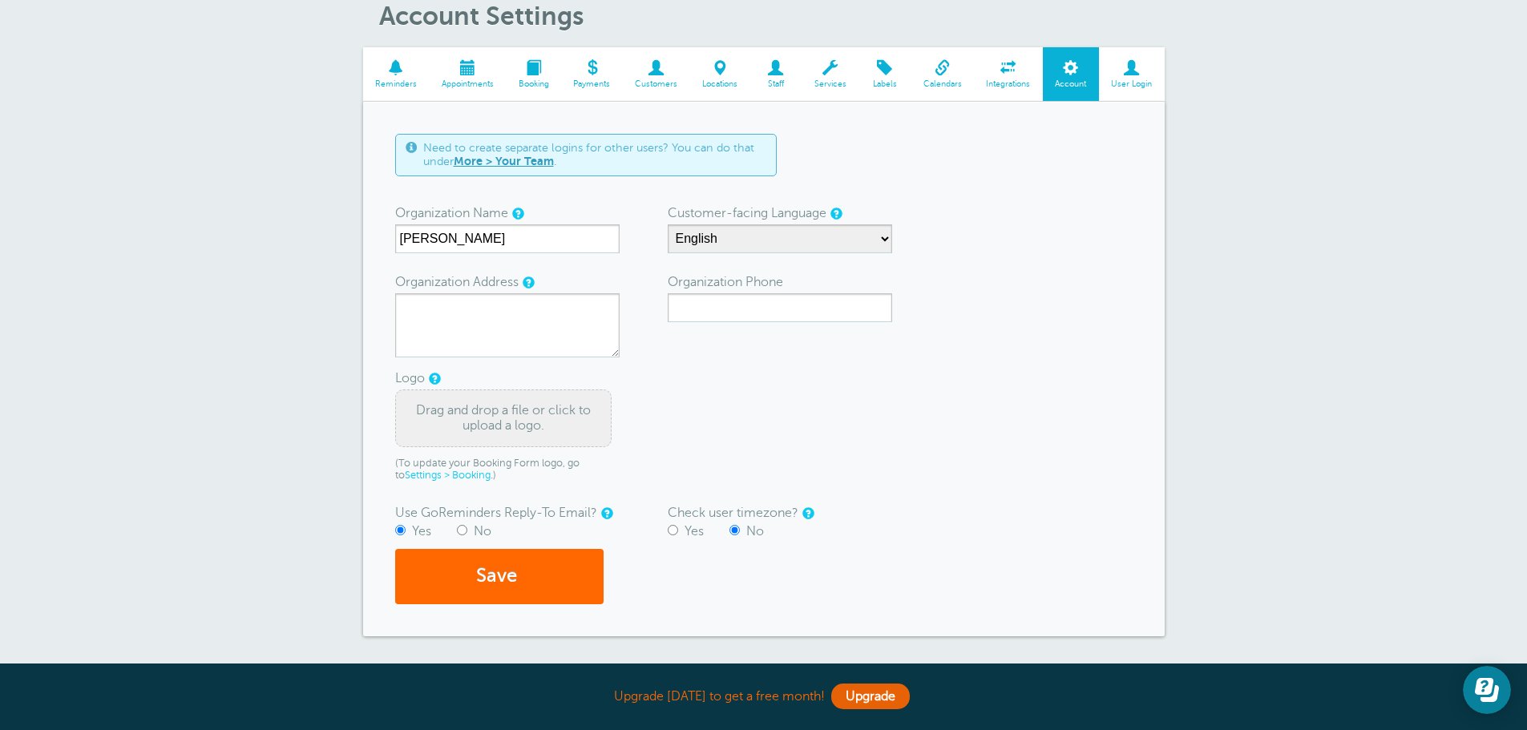
scroll to position [0, 0]
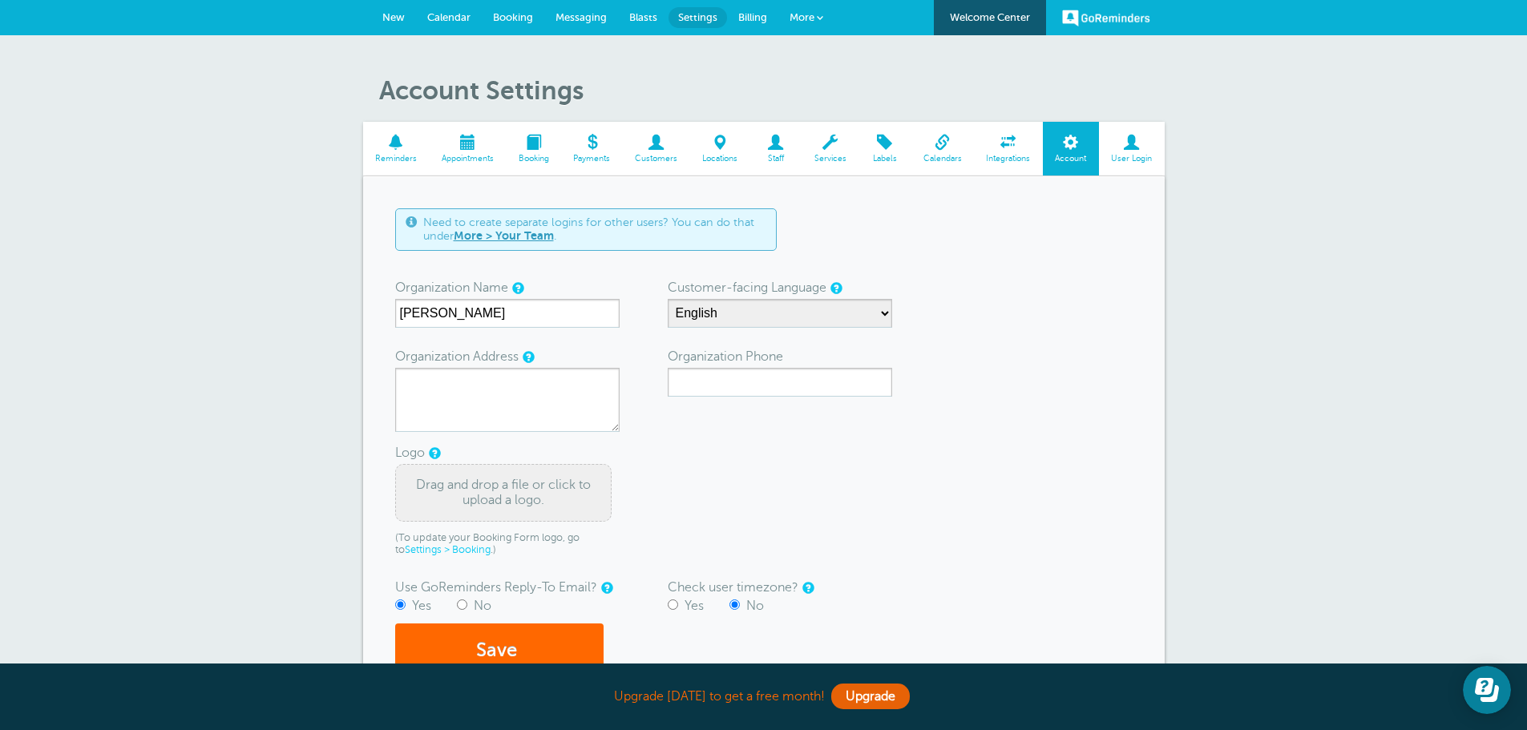
click at [548, 208] on div "Need to create separate logins for other users? You can do that under More > Yo…" at bounding box center [586, 229] width 382 height 42
click at [487, 415] on textarea "Organization Address" at bounding box center [507, 400] width 224 height 64
type textarea "205 3rd St. Hood River, OR 97031"
click at [604, 342] on form "Need to create separate logins for other users? You can do that under More > Yo…" at bounding box center [763, 443] width 737 height 471
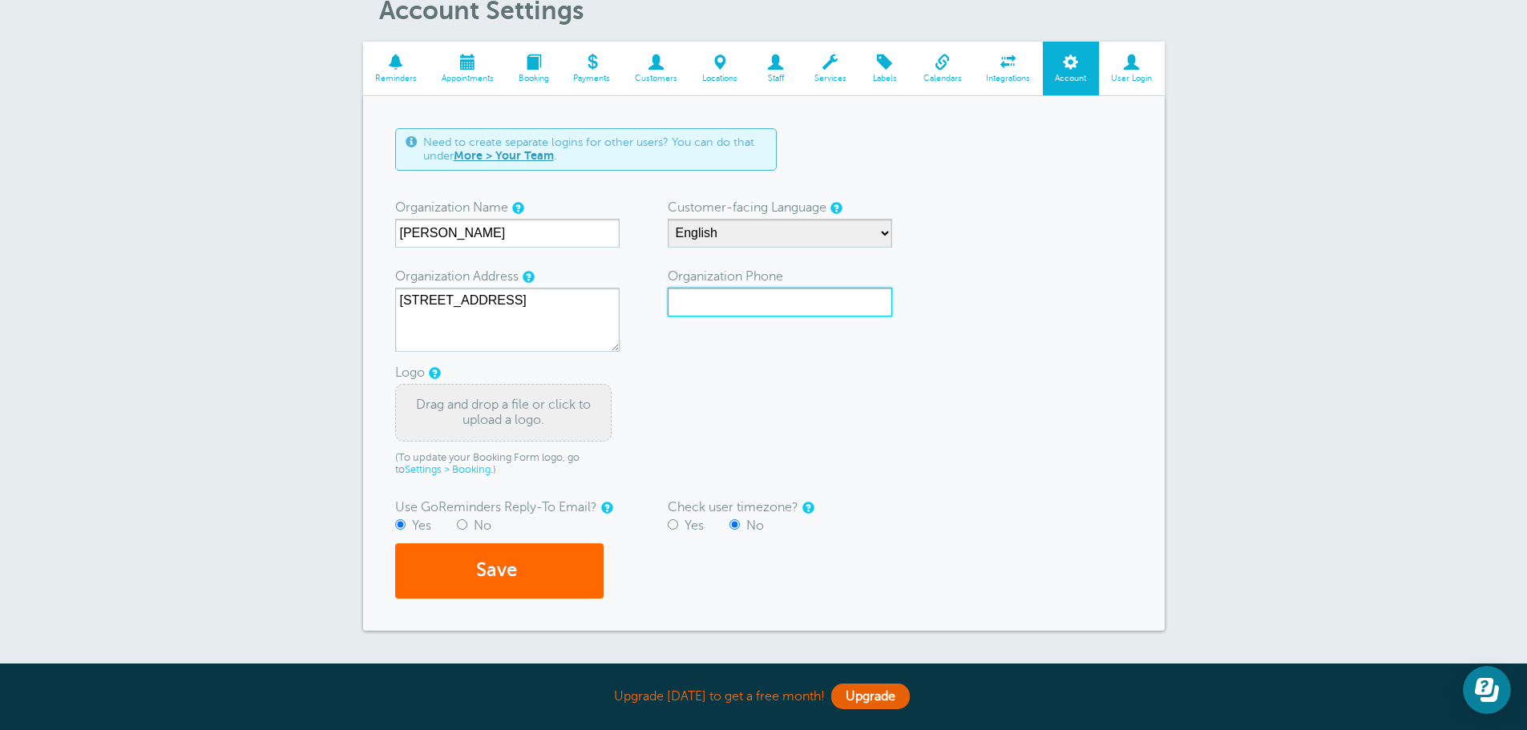
click at [743, 309] on input "Organization Phone" at bounding box center [780, 302] width 224 height 29
type input "541-386-1311"
click at [994, 346] on form "Need to create separate logins for other users? You can do that under More > Yo…" at bounding box center [763, 363] width 737 height 471
click at [541, 420] on div "Drag and drop a file or click to upload a logo." at bounding box center [503, 413] width 216 height 58
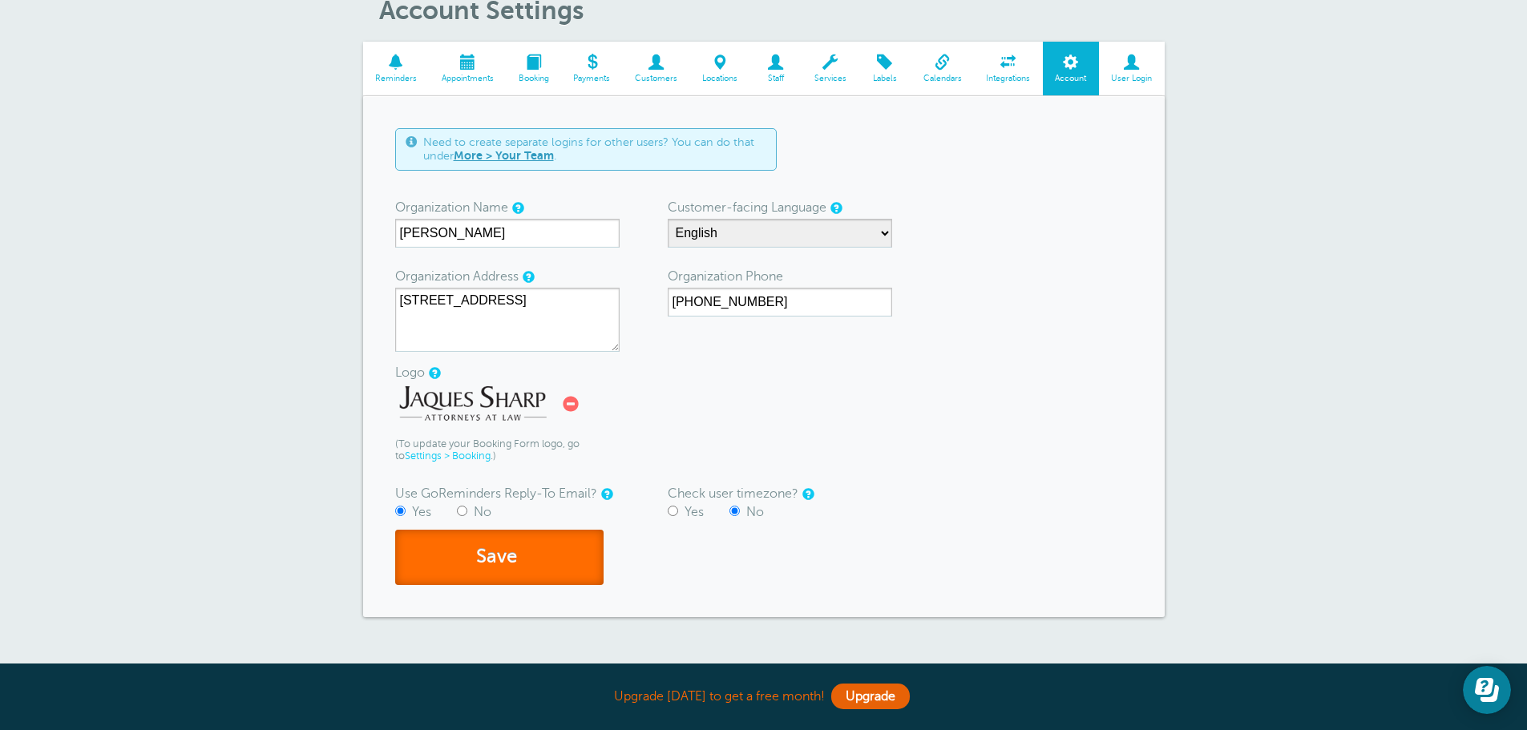
click at [555, 549] on button "Save" at bounding box center [499, 557] width 208 height 55
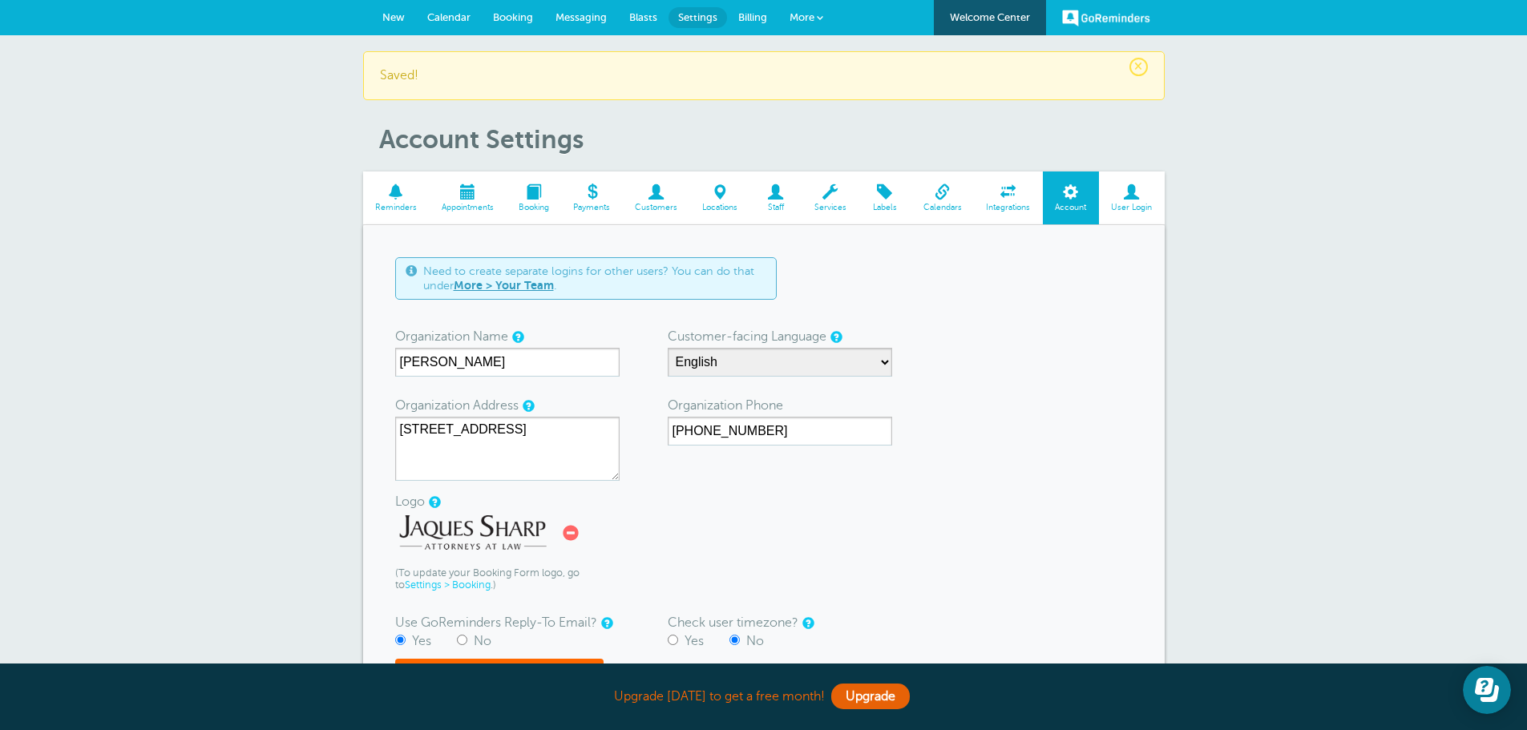
click at [943, 205] on span "Calendars" at bounding box center [942, 208] width 47 height 10
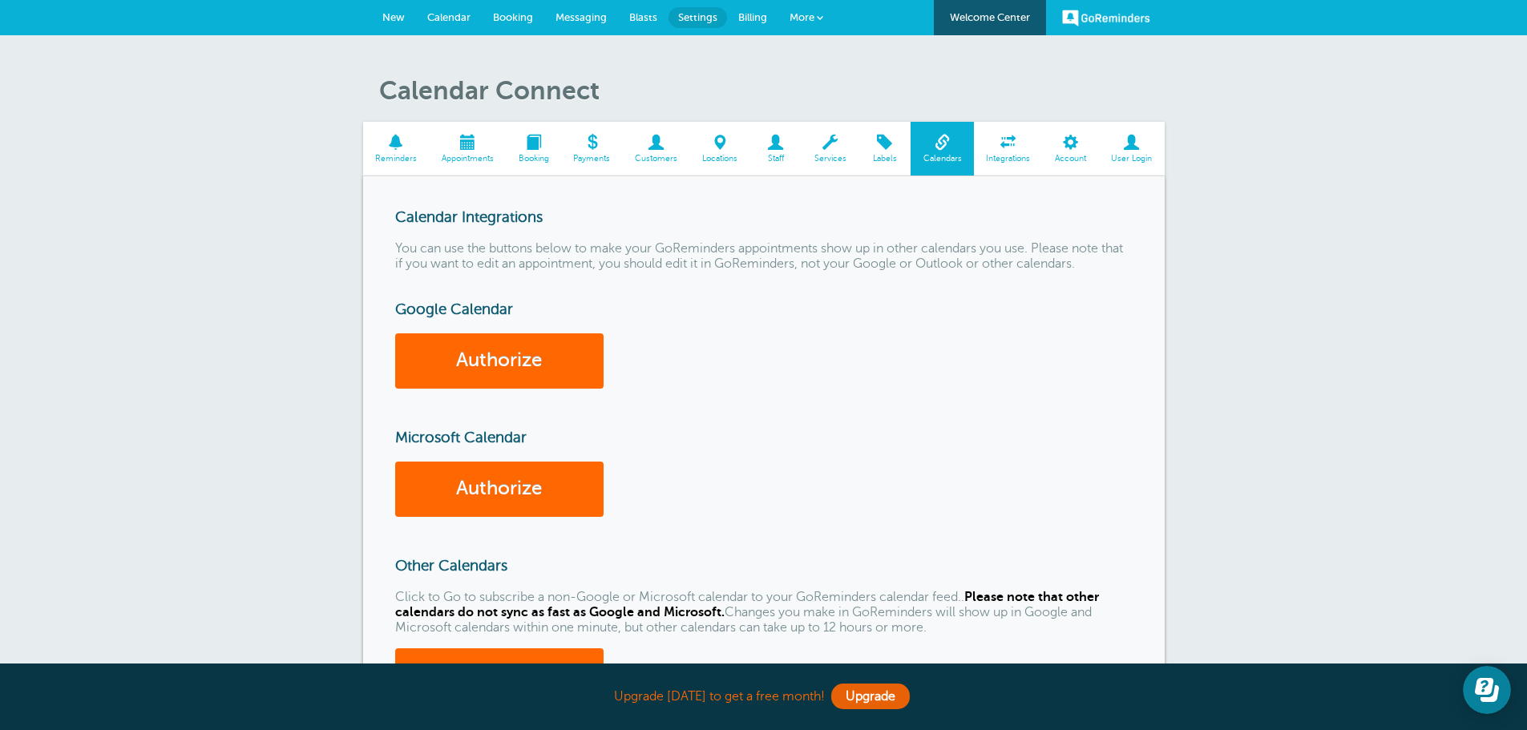
click at [493, 146] on span at bounding box center [467, 142] width 77 height 15
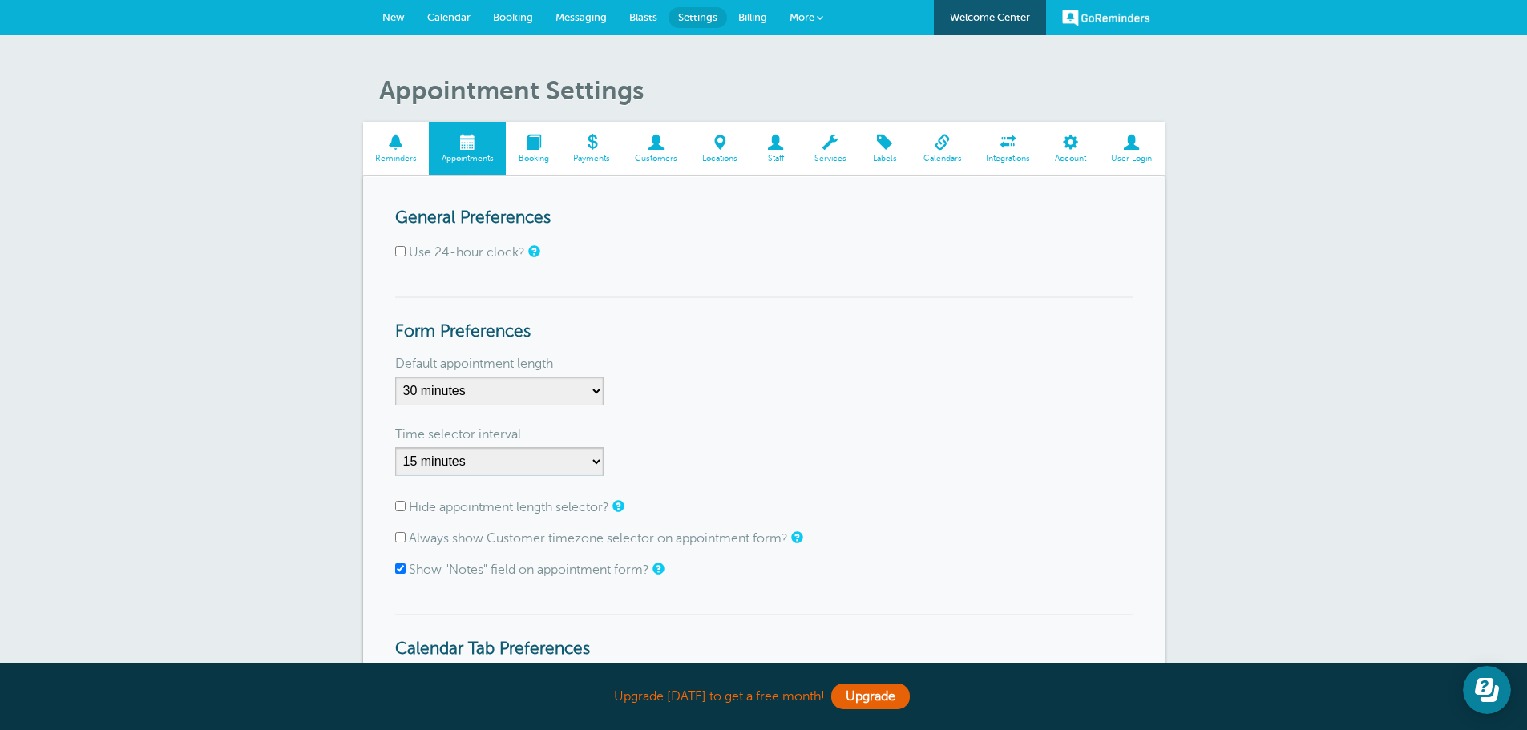
click at [422, 159] on link "Reminders" at bounding box center [396, 149] width 67 height 54
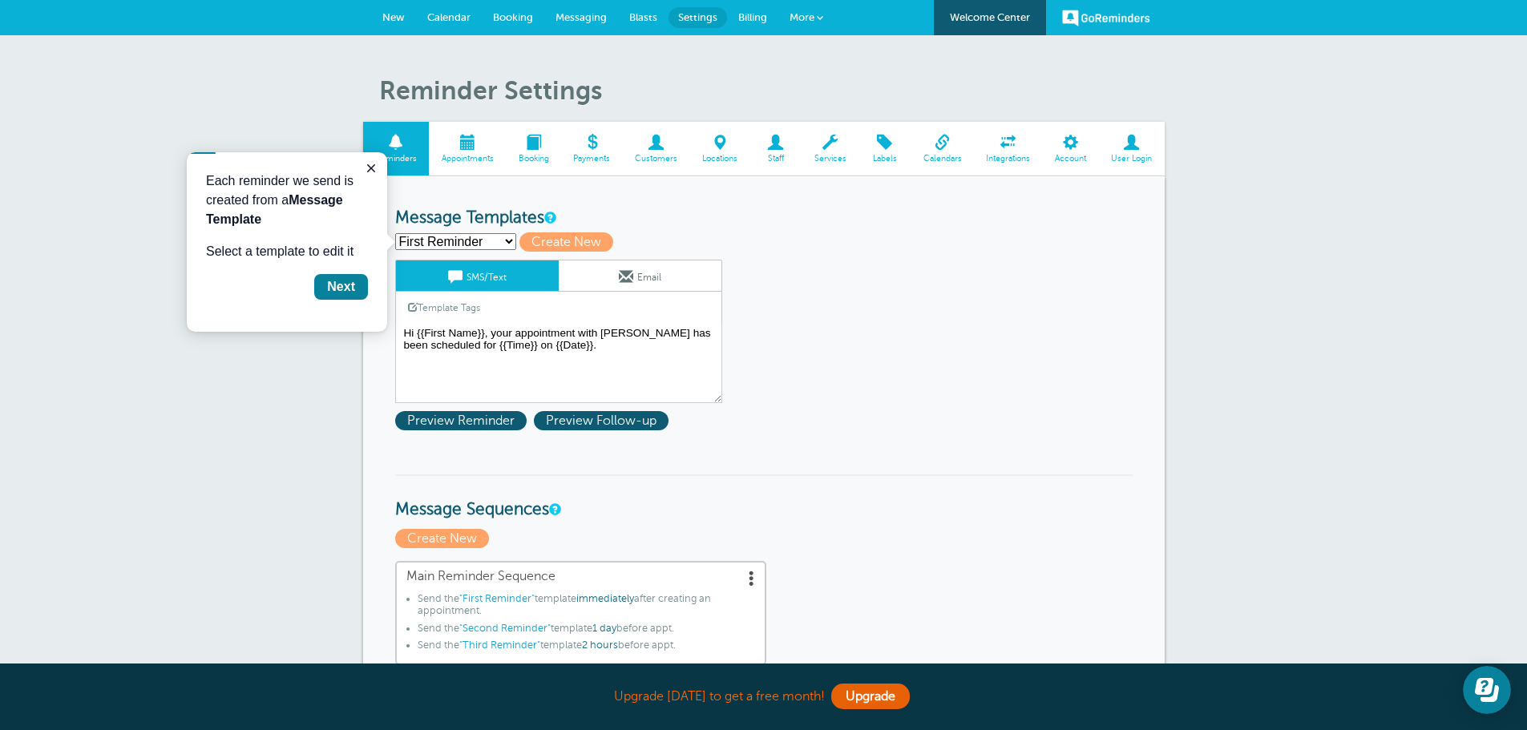
drag, startPoint x: 288, startPoint y: 410, endPoint x: 313, endPoint y: 386, distance: 34.6
click at [370, 175] on button "Close guide" at bounding box center [371, 168] width 19 height 19
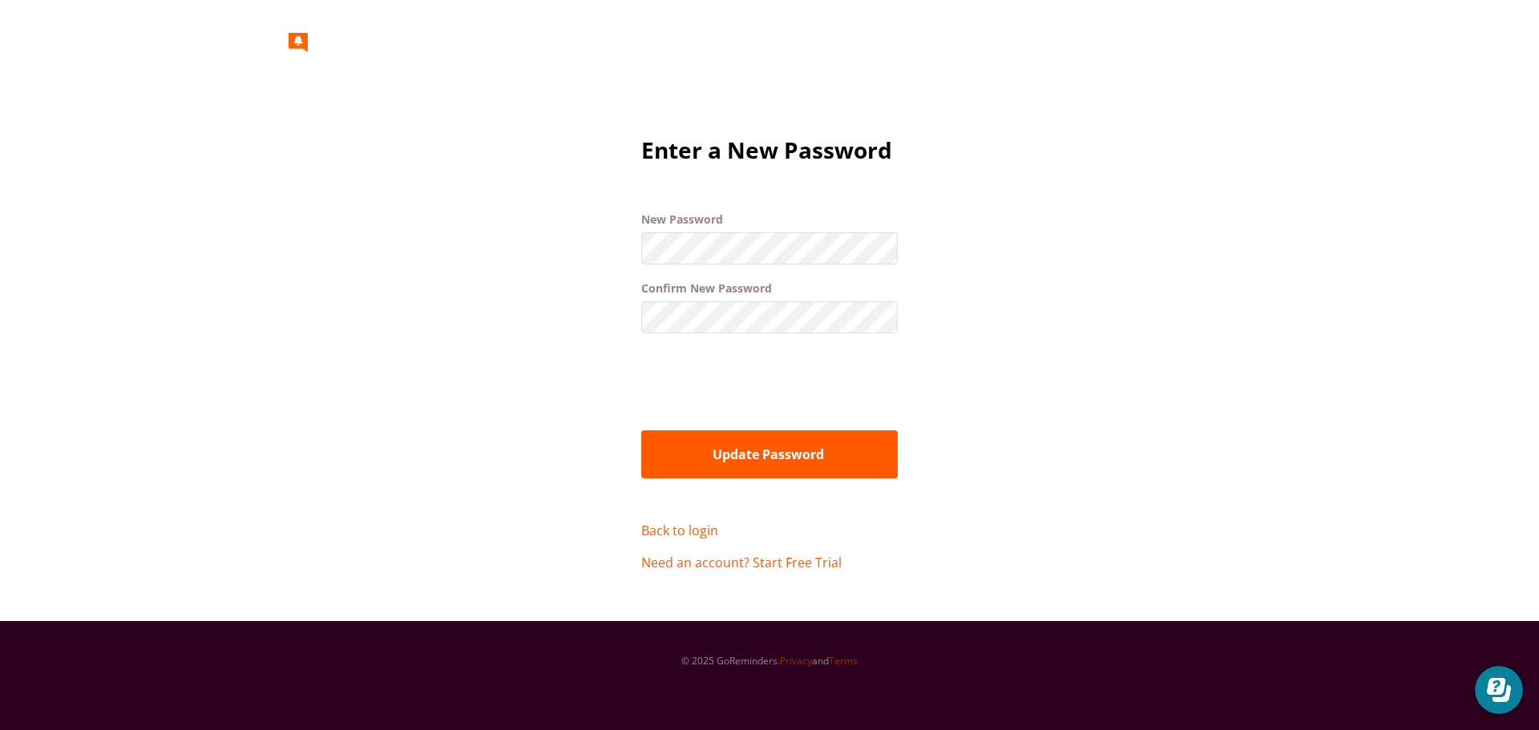
click at [745, 270] on form "New Password Confirm New Password Update Password" at bounding box center [769, 351] width 257 height 279
click at [785, 437] on button "Update Password" at bounding box center [769, 454] width 257 height 48
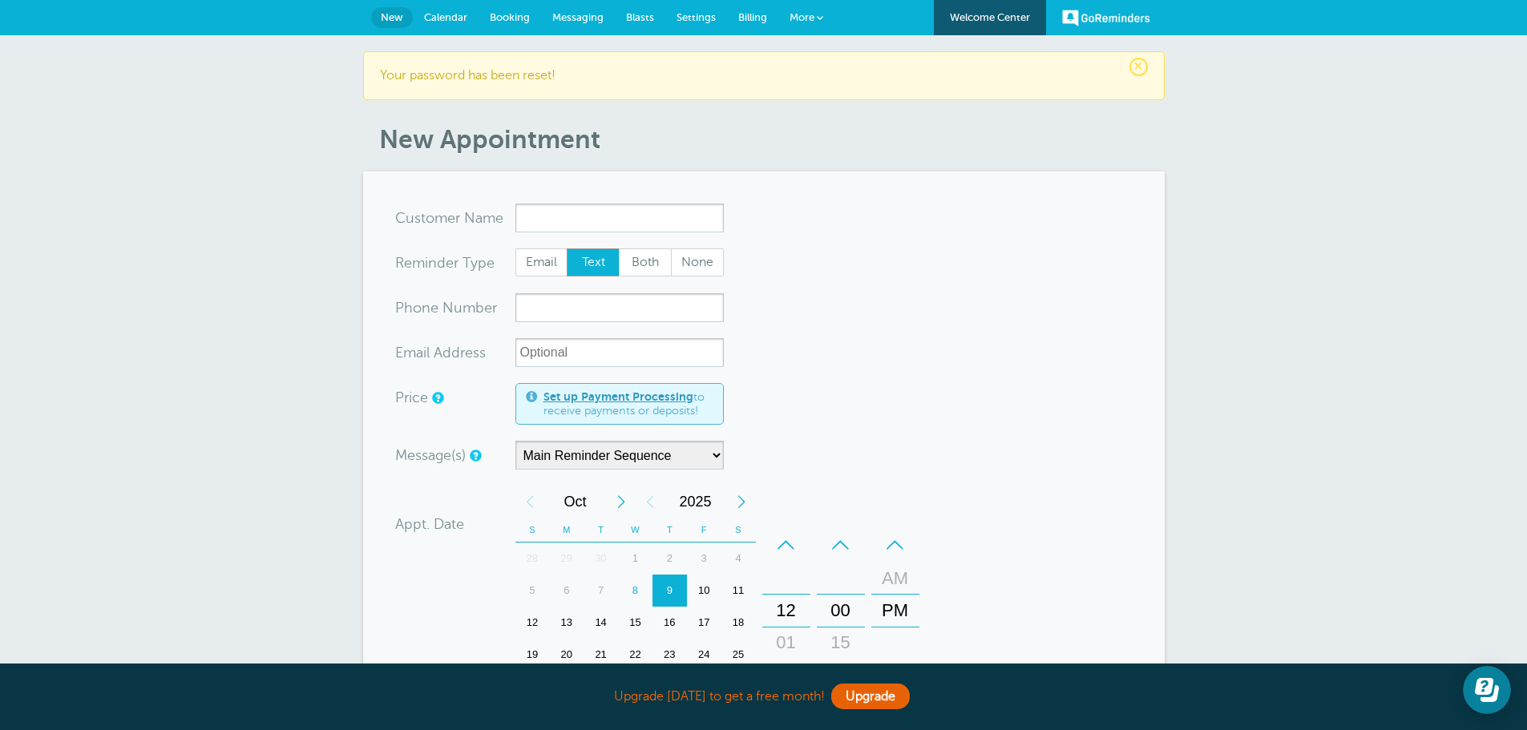
click at [831, 15] on link "More" at bounding box center [806, 18] width 56 height 36
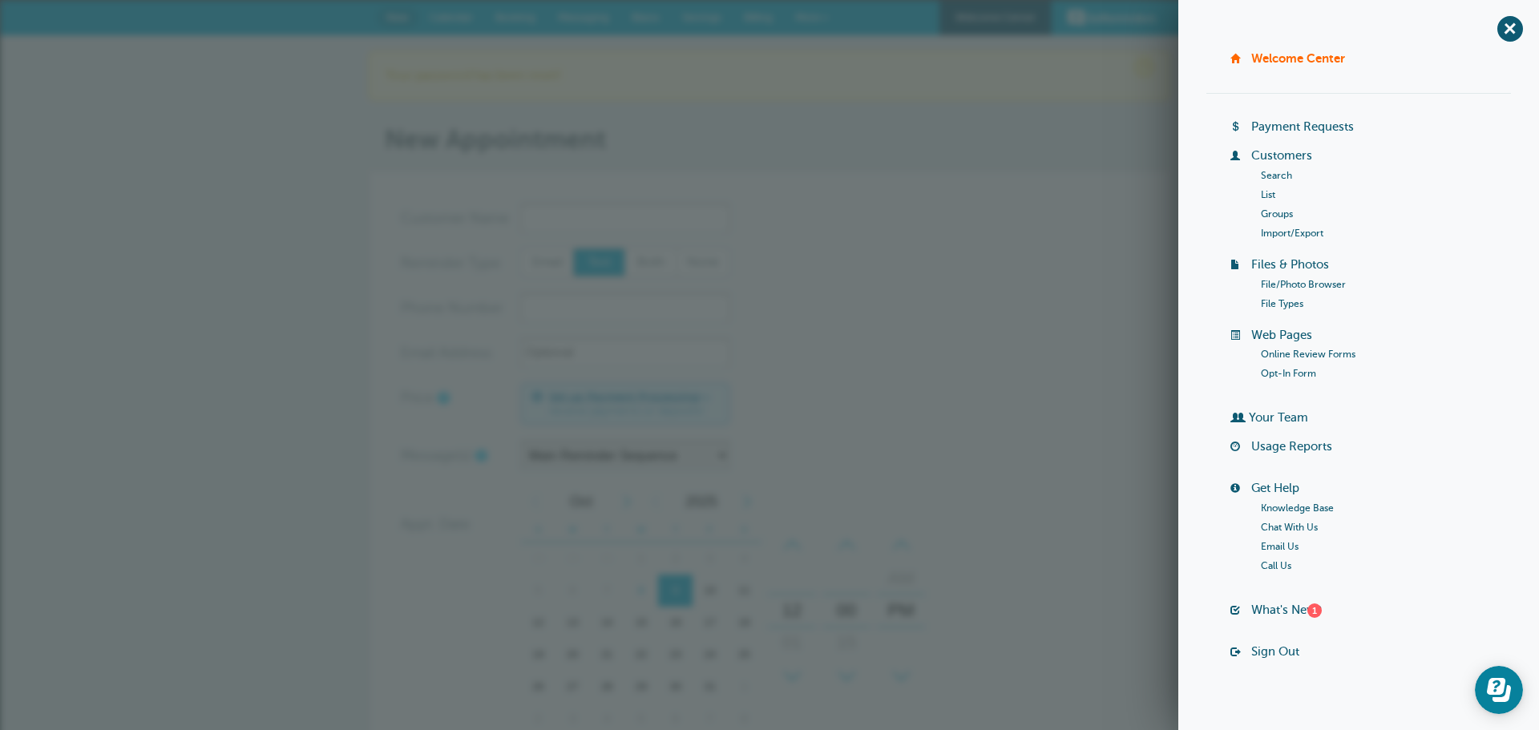
click at [1252, 650] on link "Sign Out" at bounding box center [1275, 651] width 48 height 13
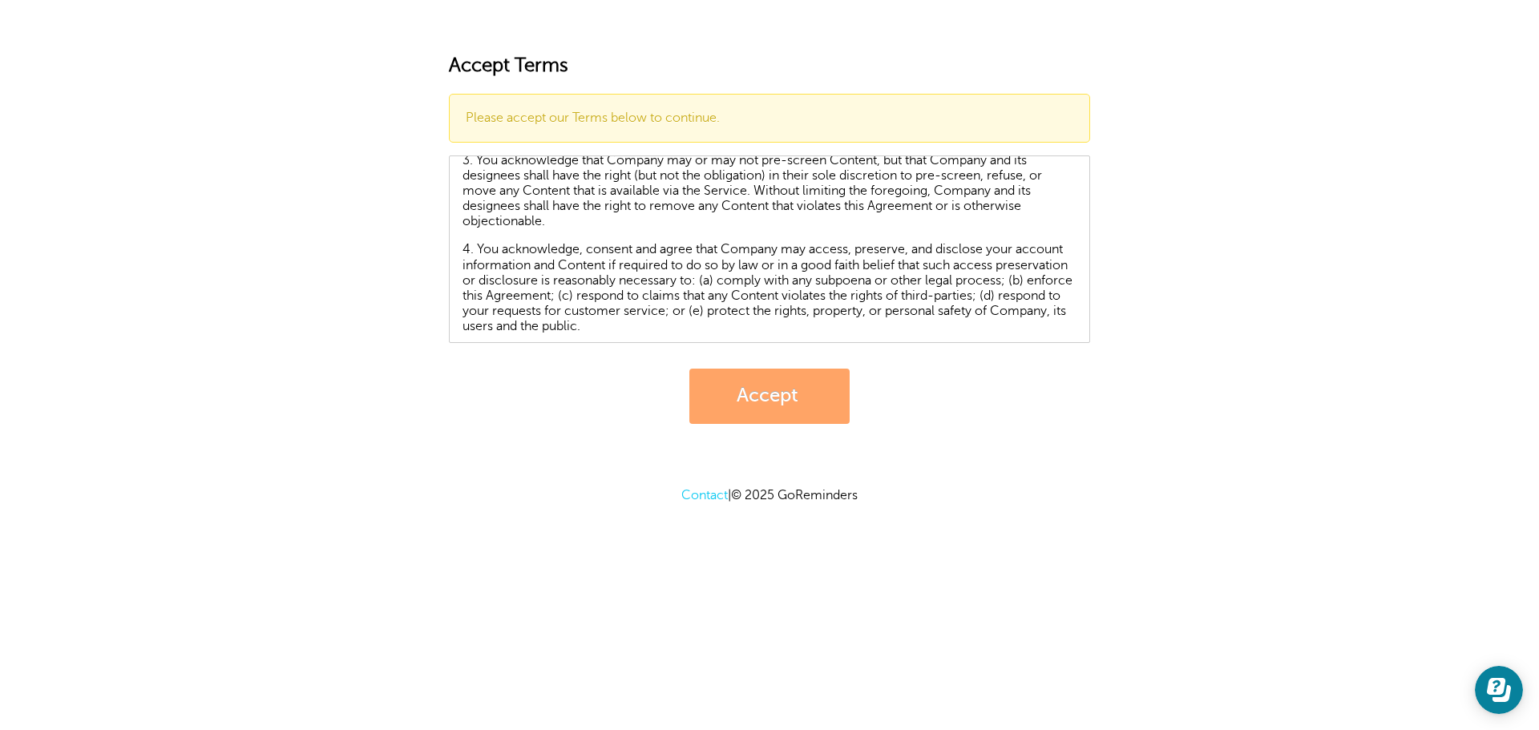
scroll to position [4168, 0]
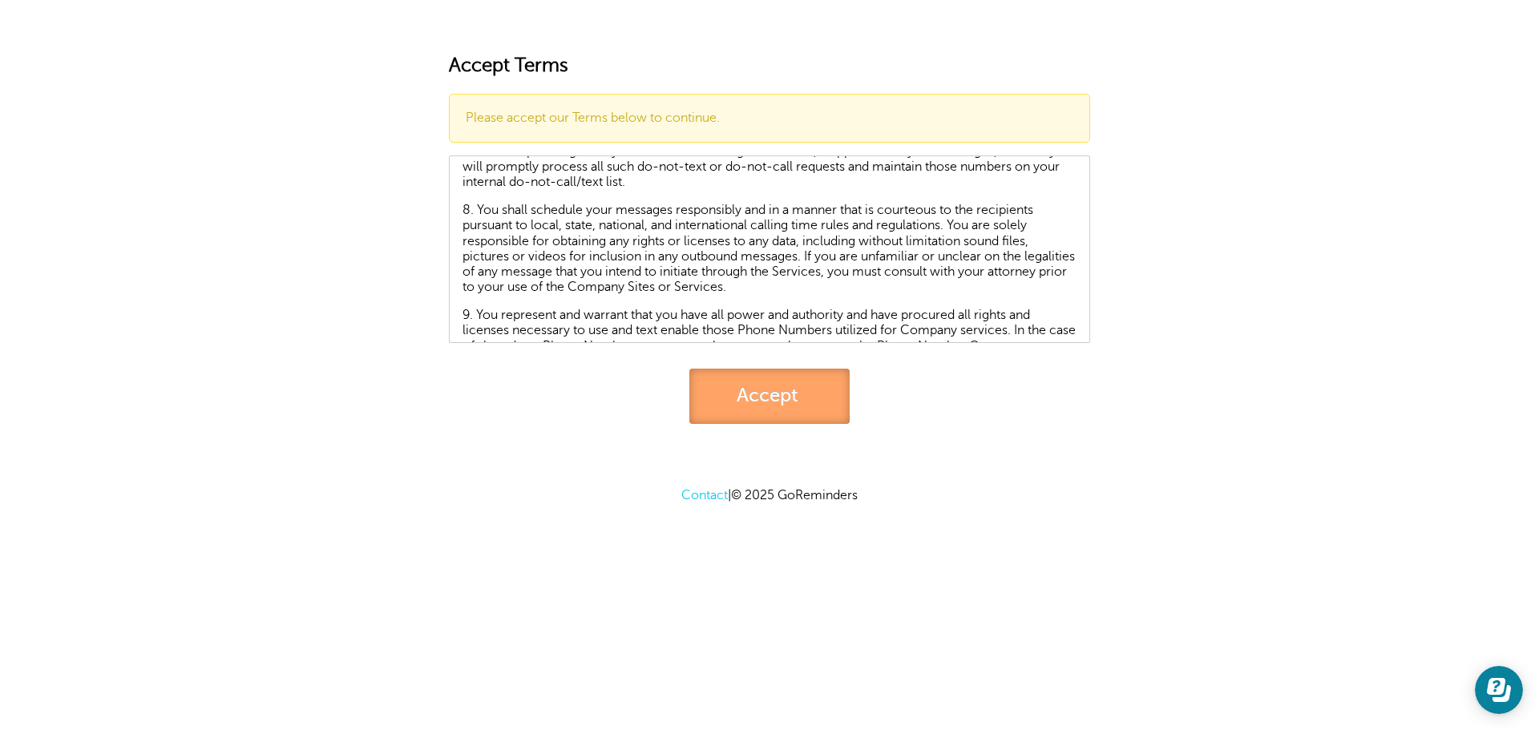
click at [792, 414] on link "Accept" at bounding box center [769, 396] width 160 height 55
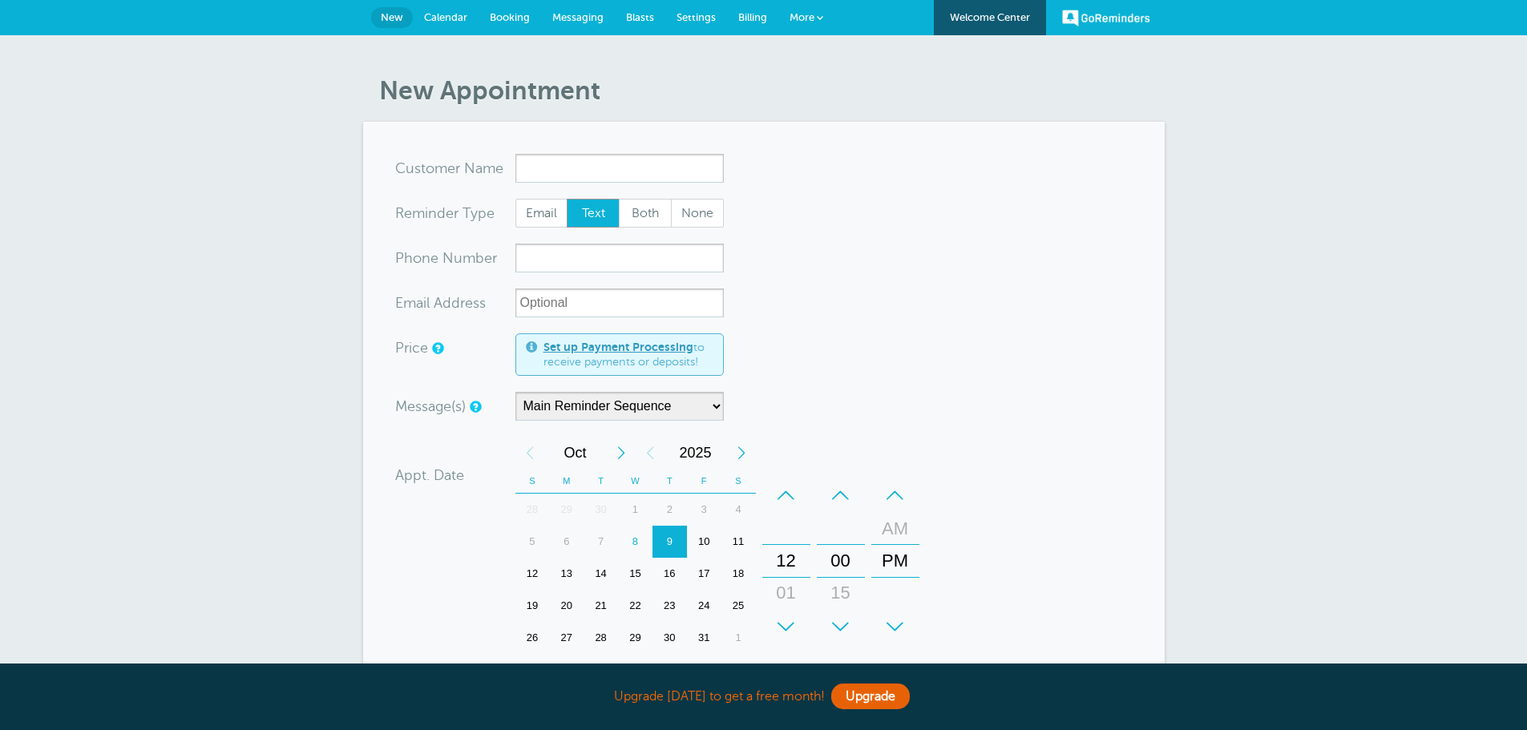
click at [820, 12] on link "More" at bounding box center [806, 18] width 56 height 36
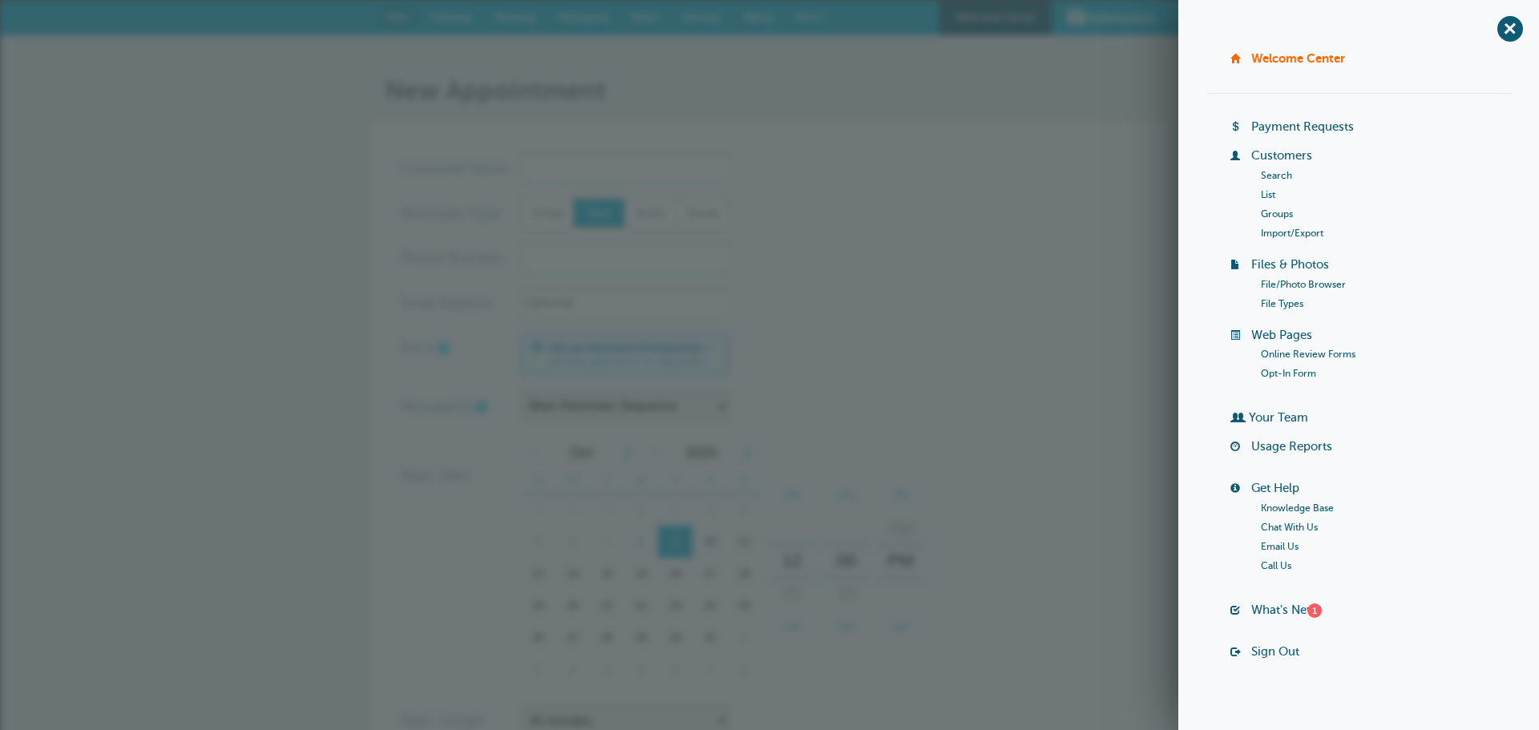
click at [146, 349] on div "New Appointment You are creating a new customer. To use an existing customer se…" at bounding box center [769, 539] width 1539 height 1008
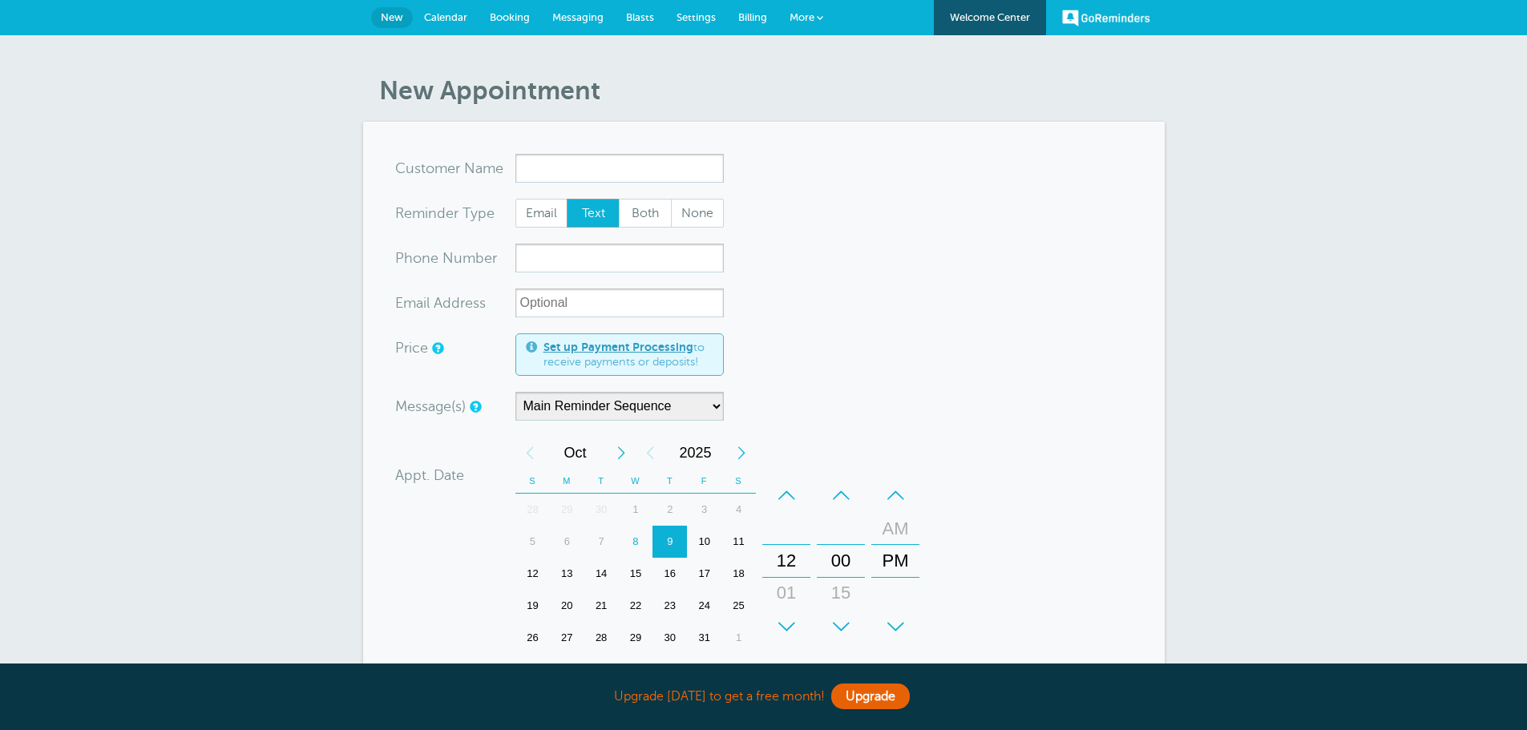
click at [146, 349] on div "New Appointment You are creating a new customer. To use an existing customer se…" at bounding box center [763, 539] width 1527 height 1008
click at [200, 374] on div "New Appointment You are creating a new customer. To use an existing customer se…" at bounding box center [763, 539] width 1527 height 1008
